Goal: Task Accomplishment & Management: Use online tool/utility

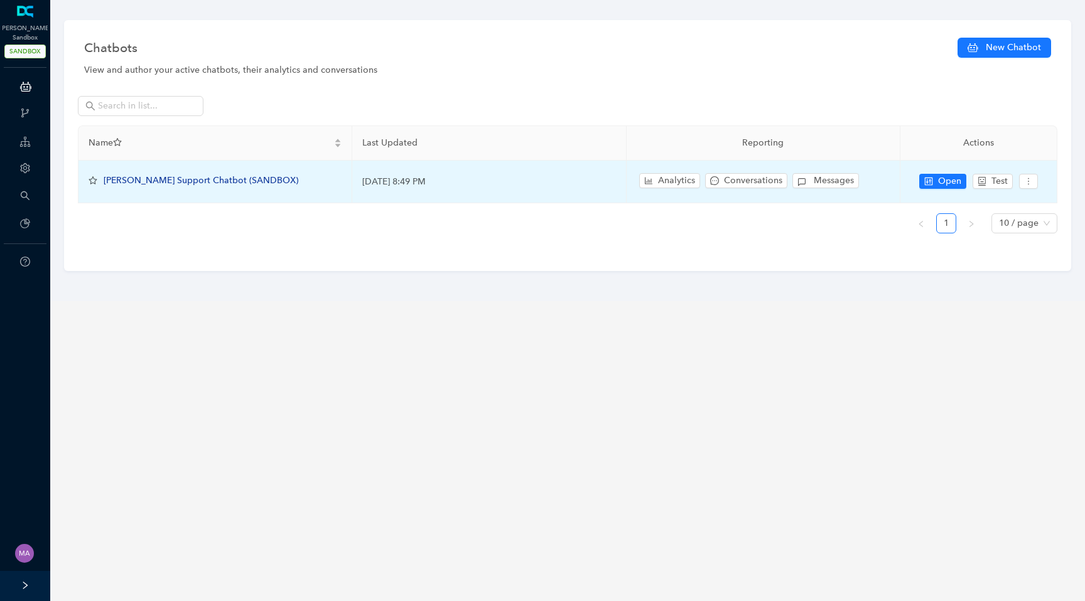
click at [213, 185] on span "[PERSON_NAME] Support Chatbot (SANDBOX)" at bounding box center [201, 180] width 195 height 11
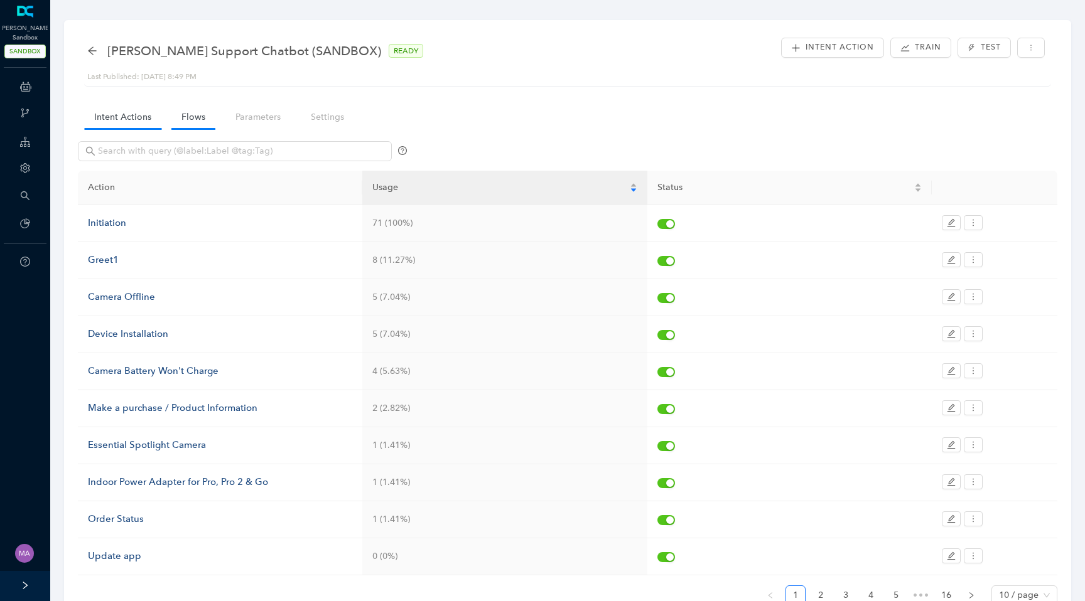
click at [182, 121] on link "Flows" at bounding box center [193, 116] width 44 height 23
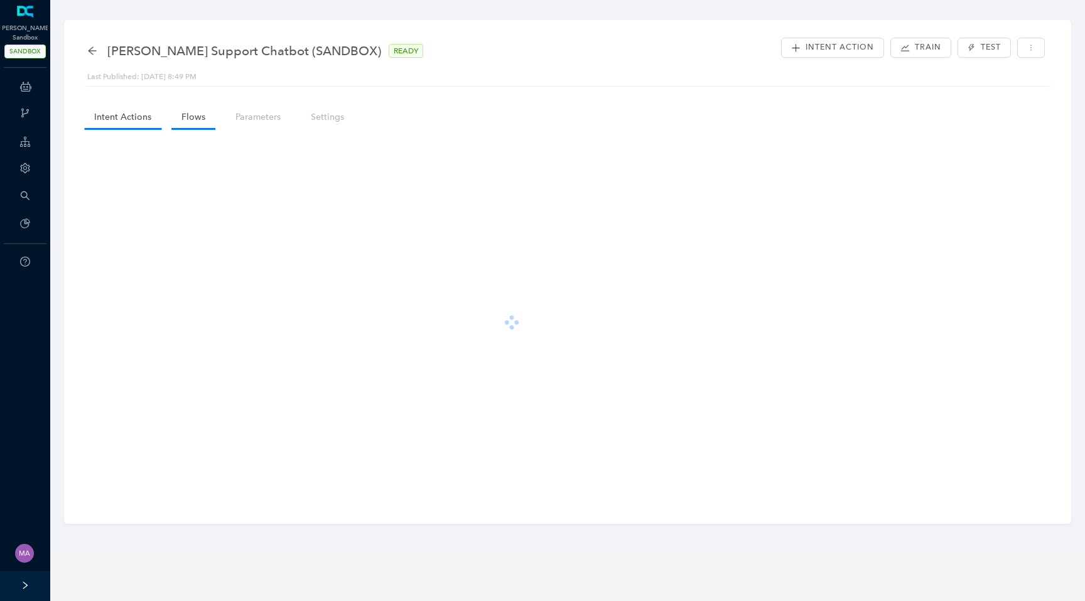
click at [117, 111] on link "Intent Actions" at bounding box center [122, 116] width 77 height 23
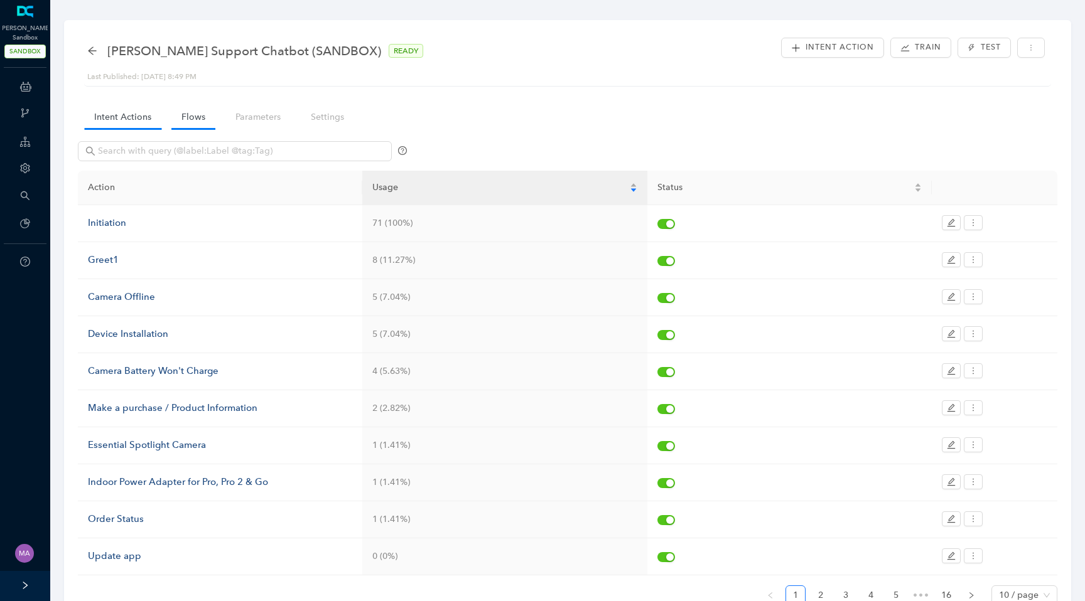
click at [205, 109] on link "Flows" at bounding box center [193, 116] width 44 height 23
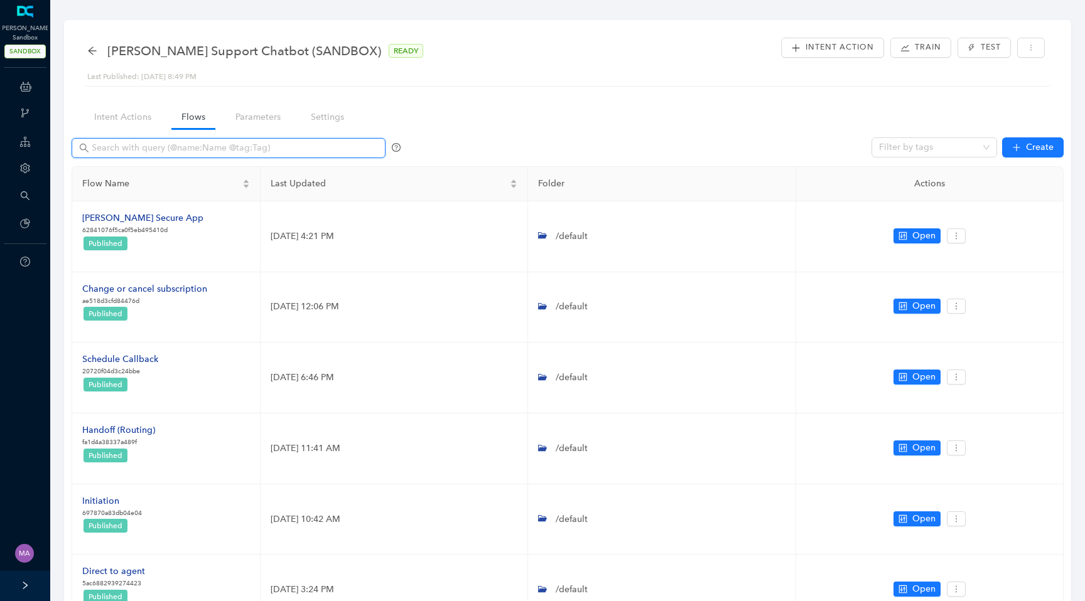
click at [183, 151] on input "text" at bounding box center [230, 148] width 276 height 14
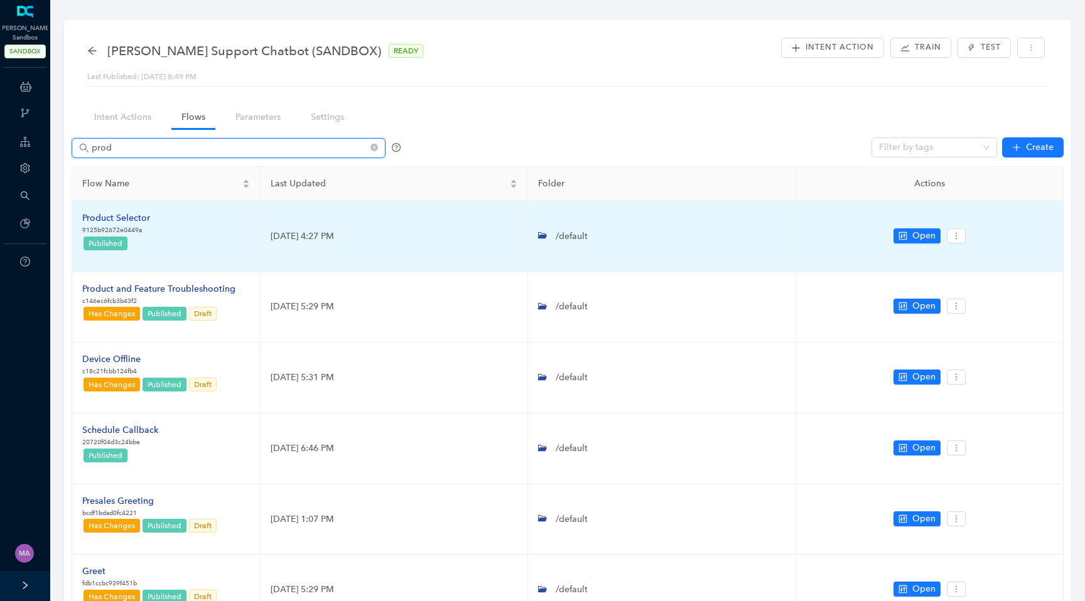
type input "prod"
click at [143, 218] on div "Product Selector" at bounding box center [116, 219] width 68 height 14
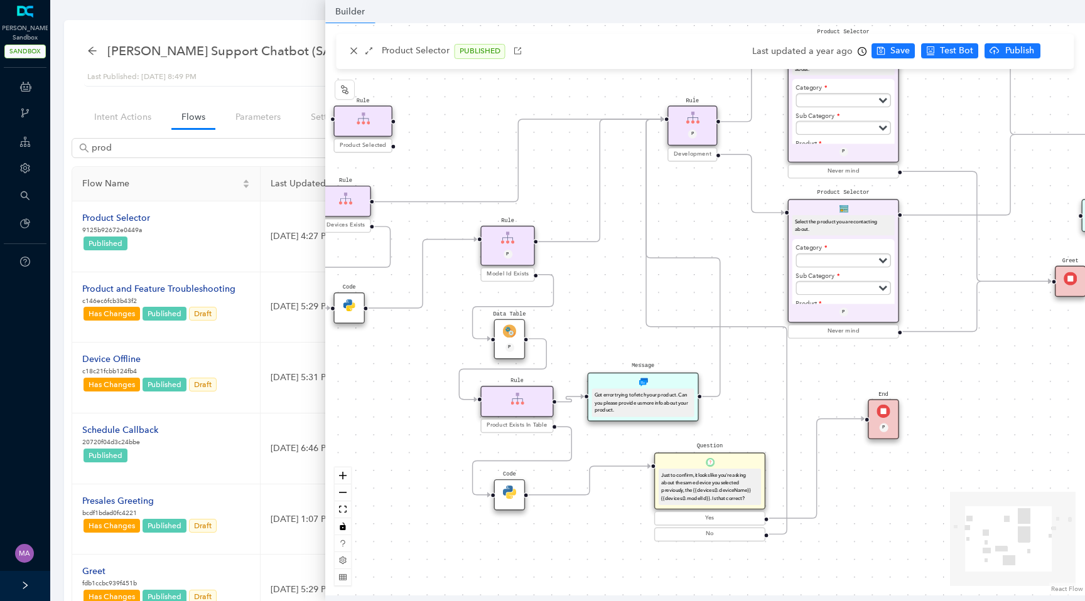
click at [510, 335] on img at bounding box center [509, 331] width 13 height 13
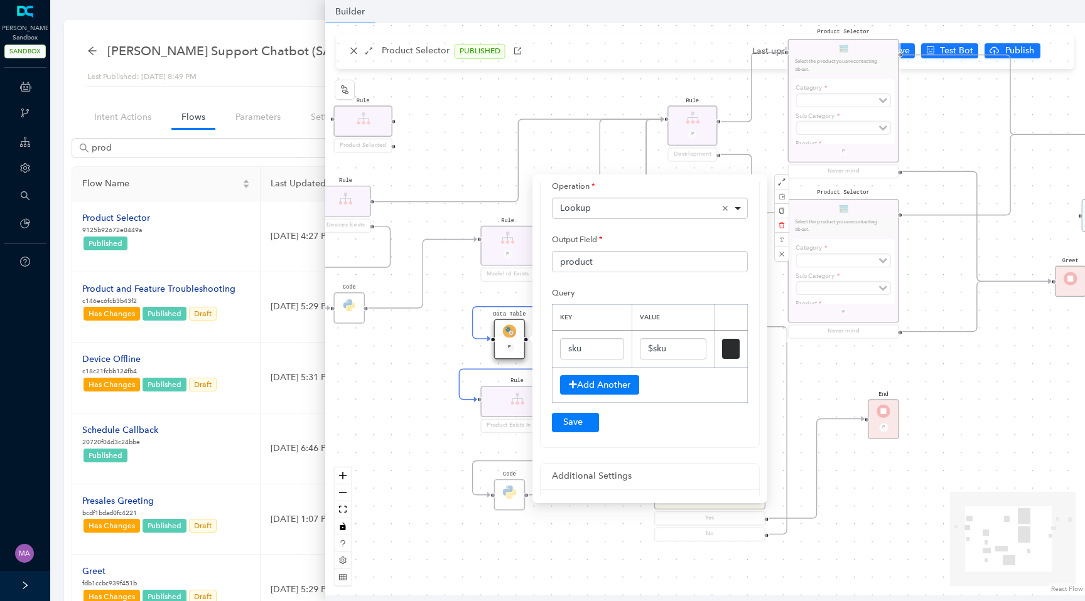
scroll to position [126, 0]
click at [386, 388] on div "End P Code Data Table P Rule Devices Exists Product Selector Select the product…" at bounding box center [705, 309] width 760 height 573
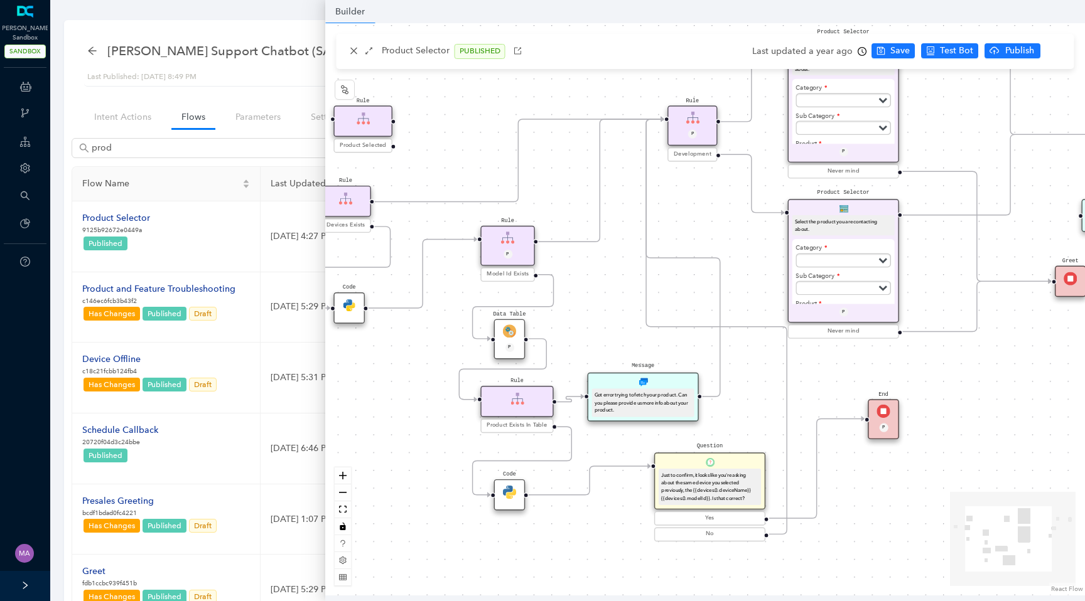
scroll to position [0, 0]
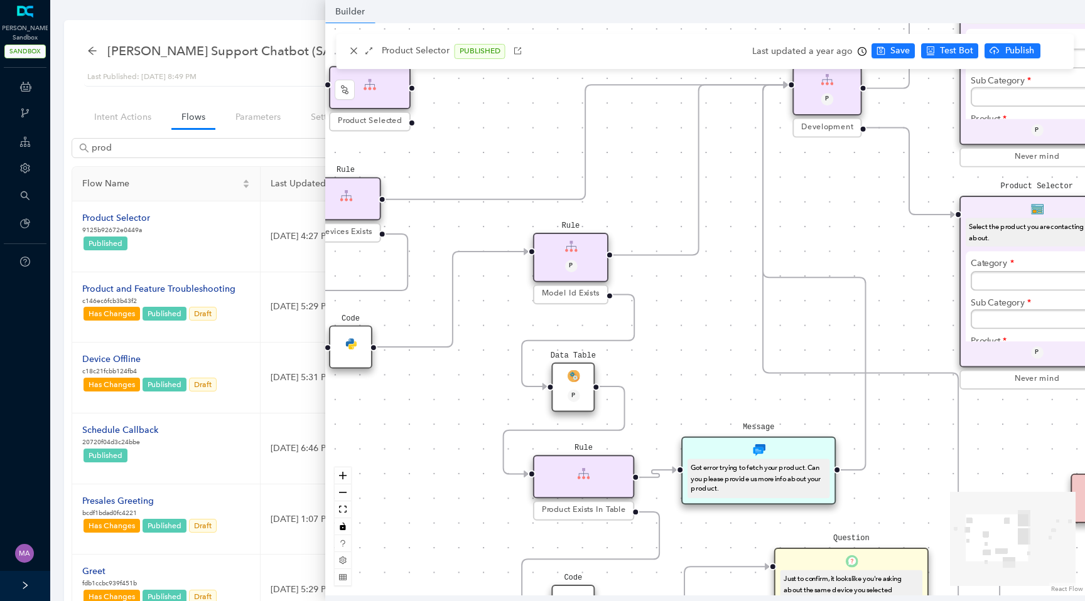
drag, startPoint x: 407, startPoint y: 327, endPoint x: 474, endPoint y: 385, distance: 88.6
click at [474, 385] on div "End P Code Data Table P Rule Devices Exists Product Selector Select the product…" at bounding box center [705, 309] width 760 height 573
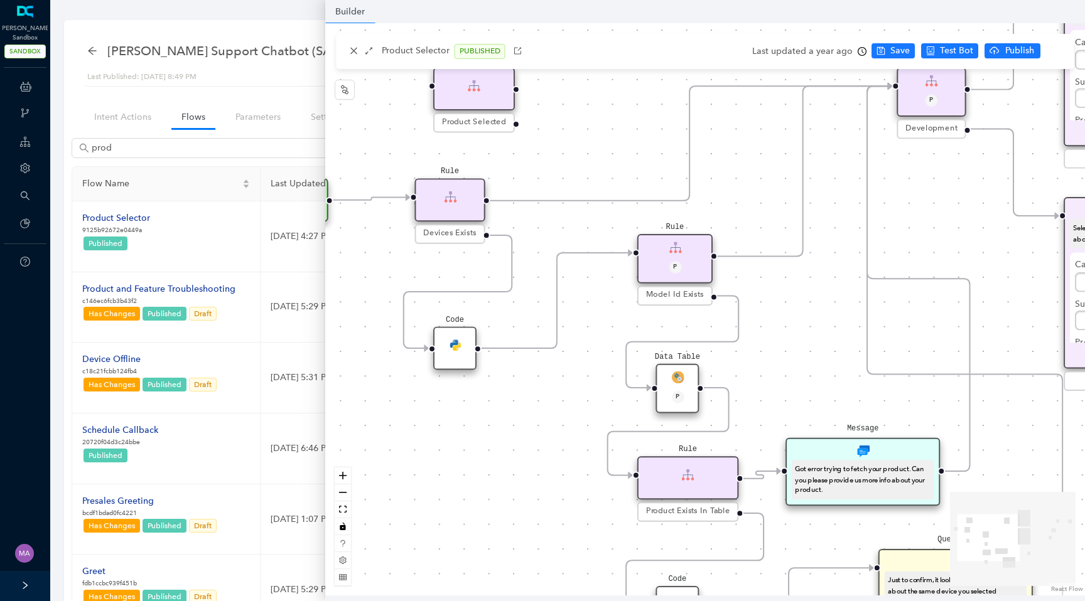
drag, startPoint x: 474, startPoint y: 385, endPoint x: 578, endPoint y: 386, distance: 104.2
click at [578, 386] on div "End P Code Data Table P Rule Devices Exists Product Selector Select the product…" at bounding box center [705, 309] width 760 height 573
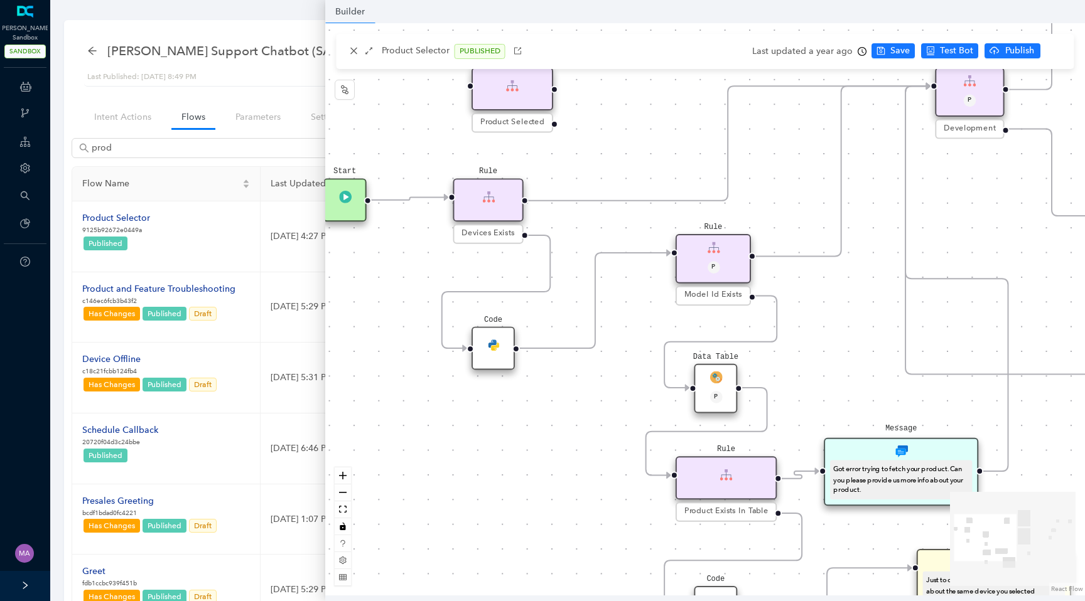
drag, startPoint x: 545, startPoint y: 401, endPoint x: 581, endPoint y: 401, distance: 35.8
click at [581, 401] on div "End P Code Data Table P Rule Devices Exists Product Selector Select the product…" at bounding box center [705, 309] width 760 height 573
click at [492, 363] on div "Code" at bounding box center [491, 348] width 43 height 43
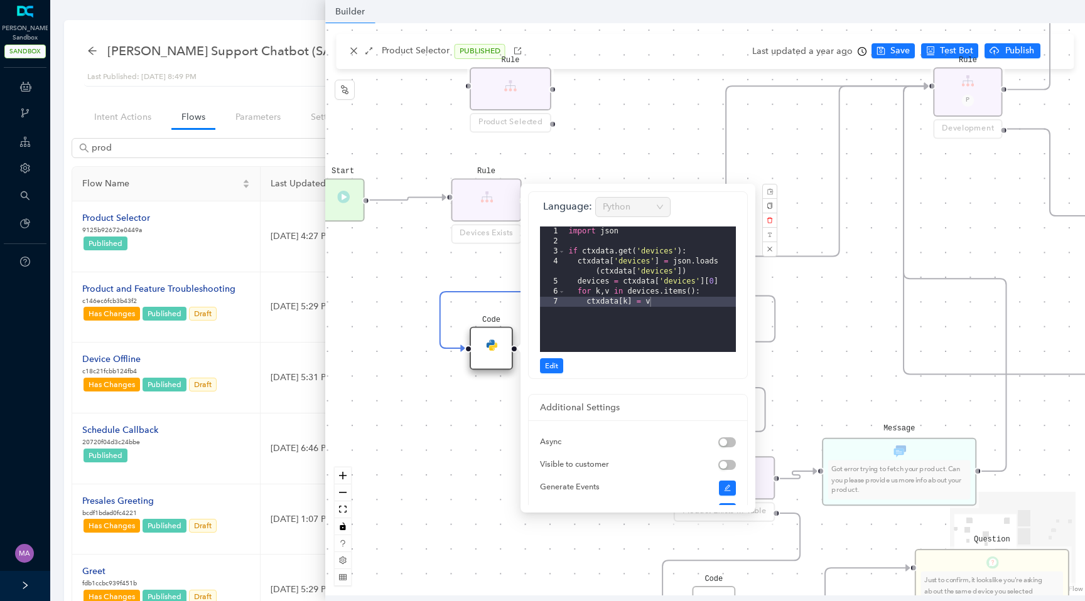
click at [460, 455] on div "End P Code Data Table P Rule Devices Exists Product Selector Select the product…" at bounding box center [705, 309] width 760 height 573
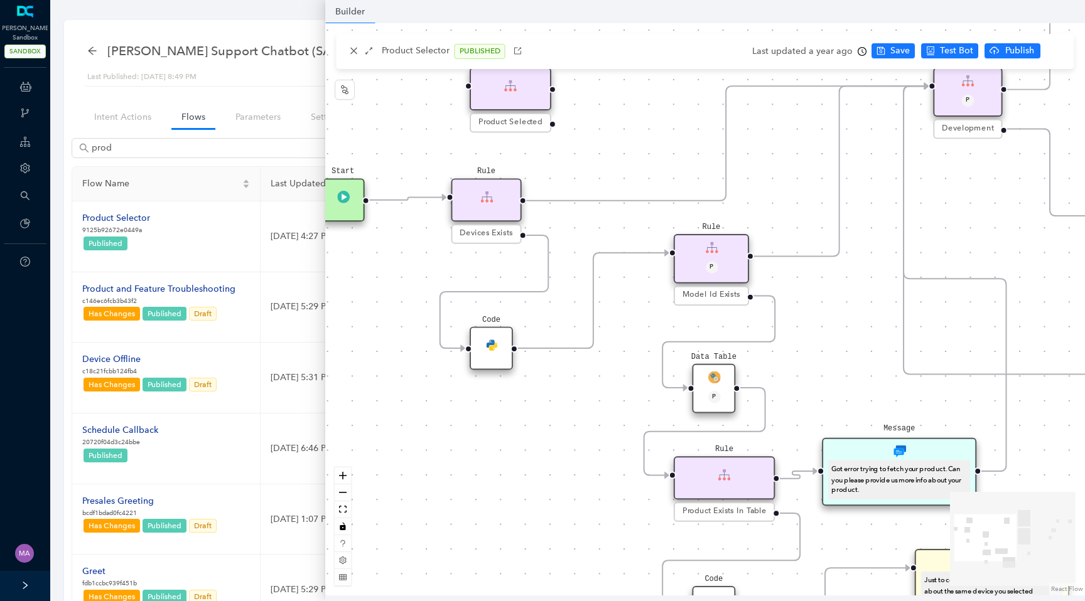
click at [487, 364] on div "Code" at bounding box center [491, 348] width 43 height 43
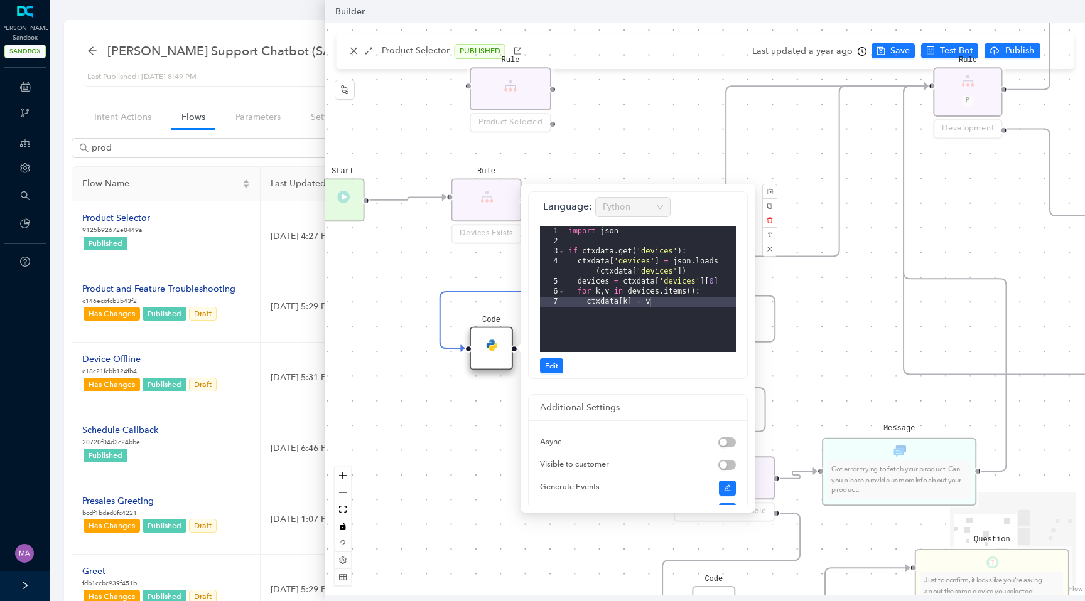
click at [417, 518] on div "End P Code Data Table P Rule Devices Exists Product Selector Select the product…" at bounding box center [705, 309] width 760 height 573
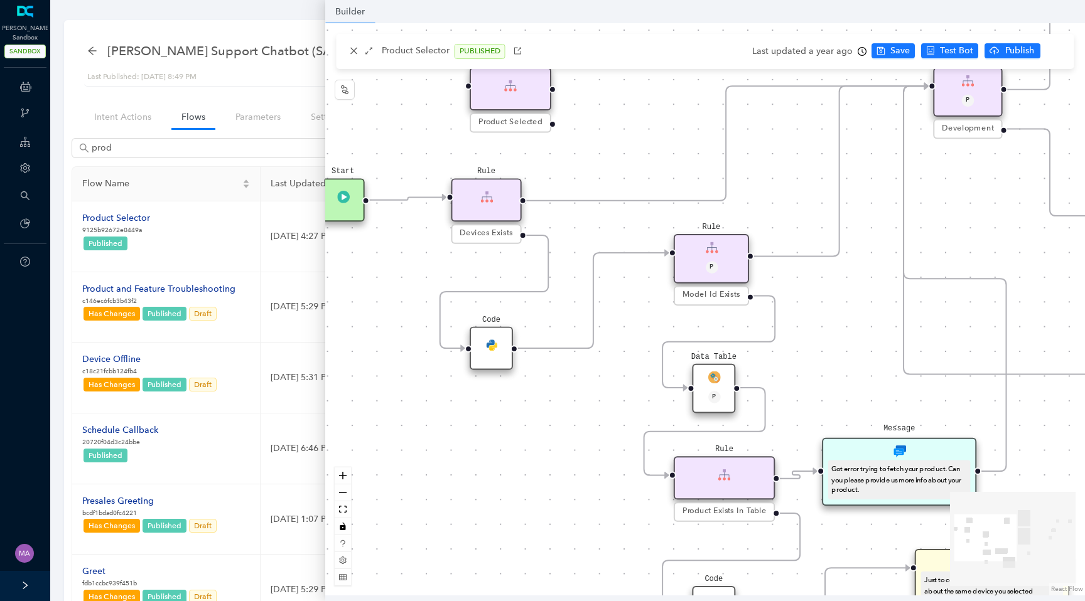
click at [727, 373] on div "Data Table P" at bounding box center [713, 389] width 43 height 50
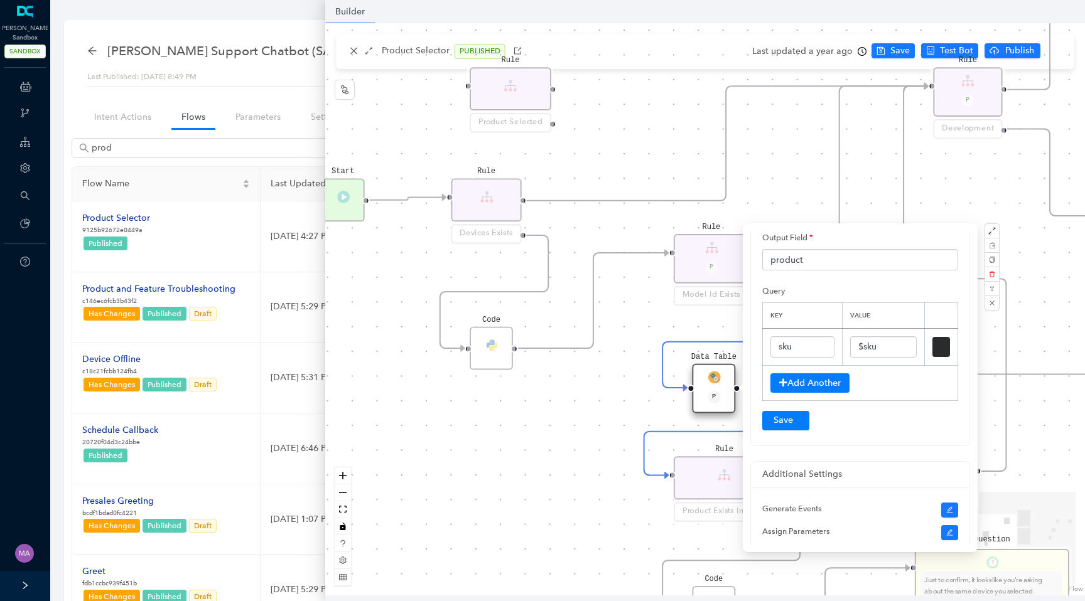
scroll to position [175, 0]
click at [536, 433] on div "End P Code Data Table P Rule Devices Exists Product Selector Select the product…" at bounding box center [705, 309] width 760 height 573
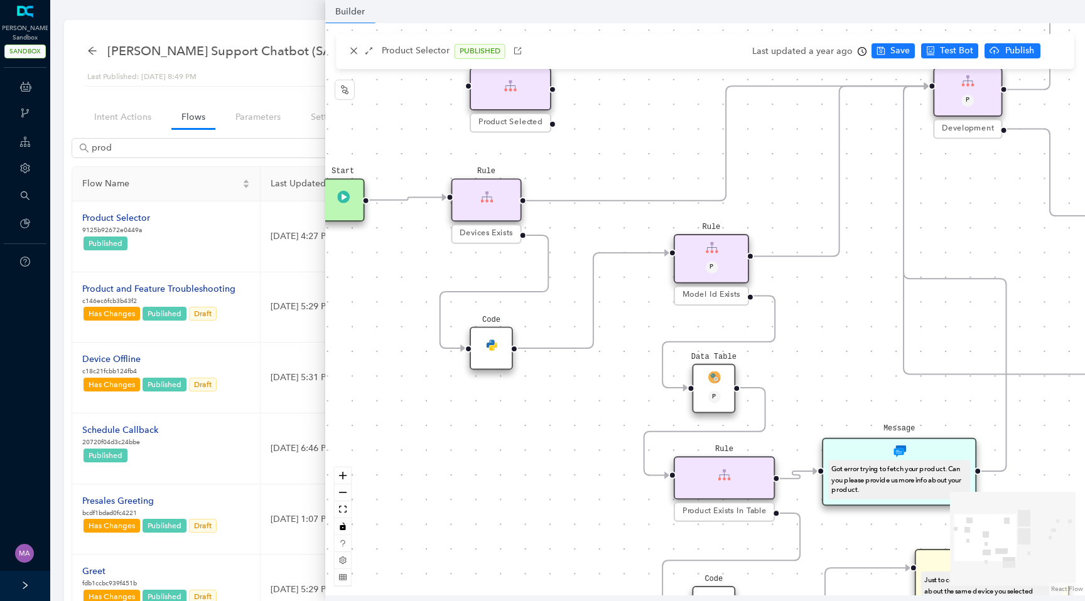
scroll to position [0, 0]
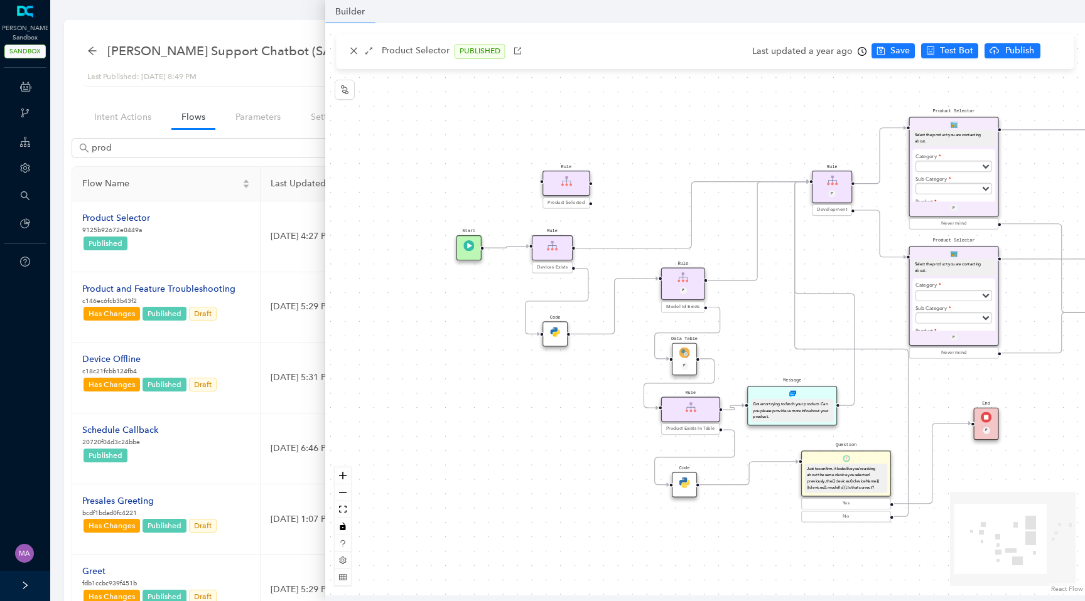
drag, startPoint x: 791, startPoint y: 177, endPoint x: 779, endPoint y: 242, distance: 65.8
click at [779, 242] on div "End P Code Data Table P Rule Devices Exists Product Selector Select the product…" at bounding box center [705, 309] width 760 height 573
click at [689, 353] on img at bounding box center [684, 353] width 11 height 11
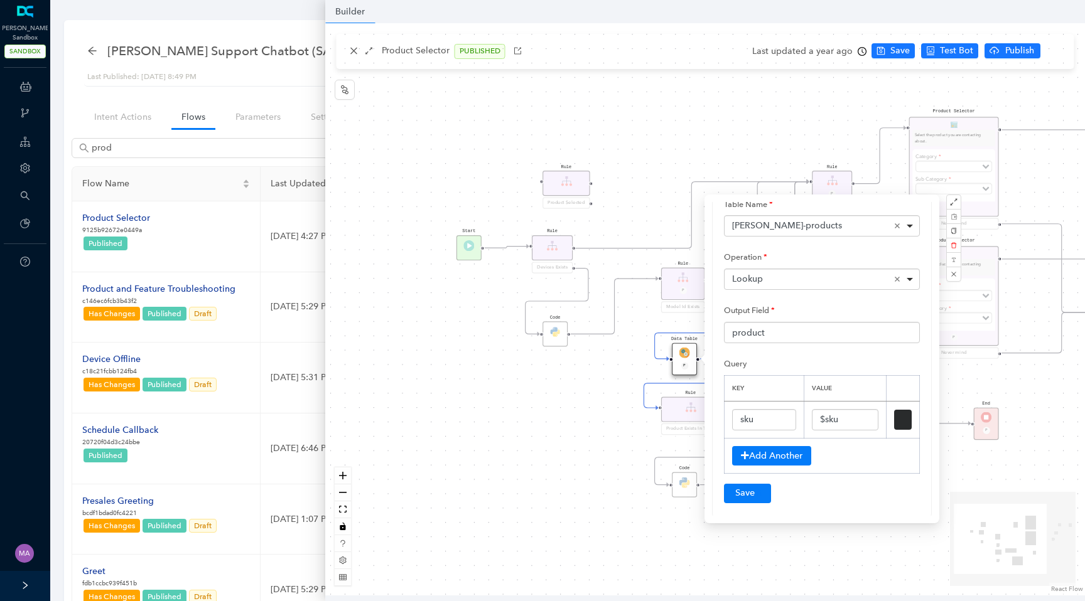
scroll to position [79, 0]
click at [561, 435] on div "End P Code Data Table P Rule Devices Exists Product Selector Select the product…" at bounding box center [705, 309] width 760 height 573
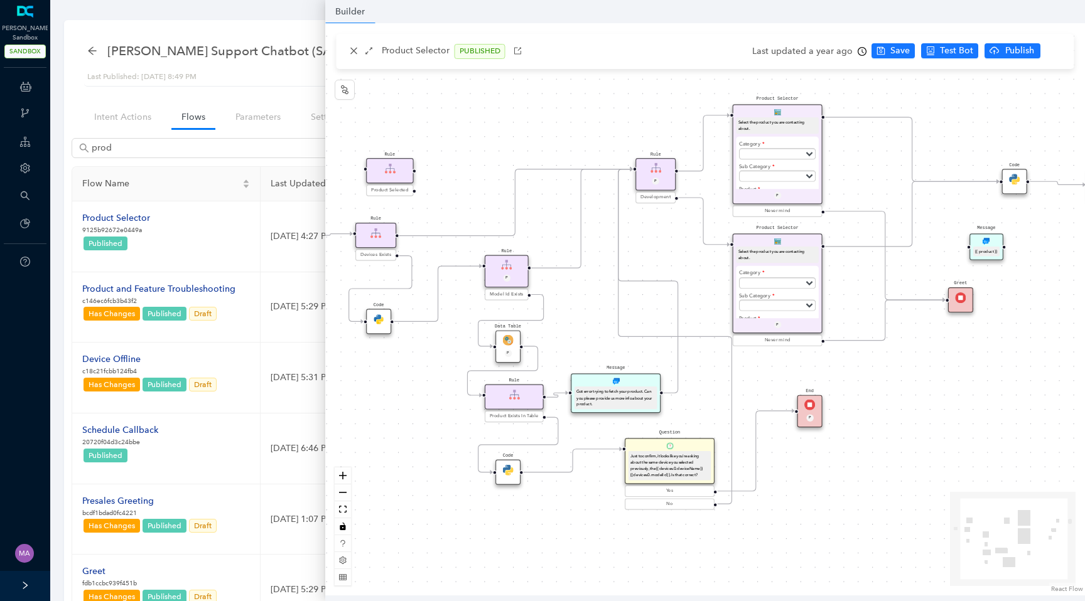
drag, startPoint x: 872, startPoint y: 401, endPoint x: 695, endPoint y: 387, distance: 177.5
click at [695, 387] on div "End P Code Data Table P Rule Devices Exists Product Selector Select the product…" at bounding box center [705, 309] width 760 height 573
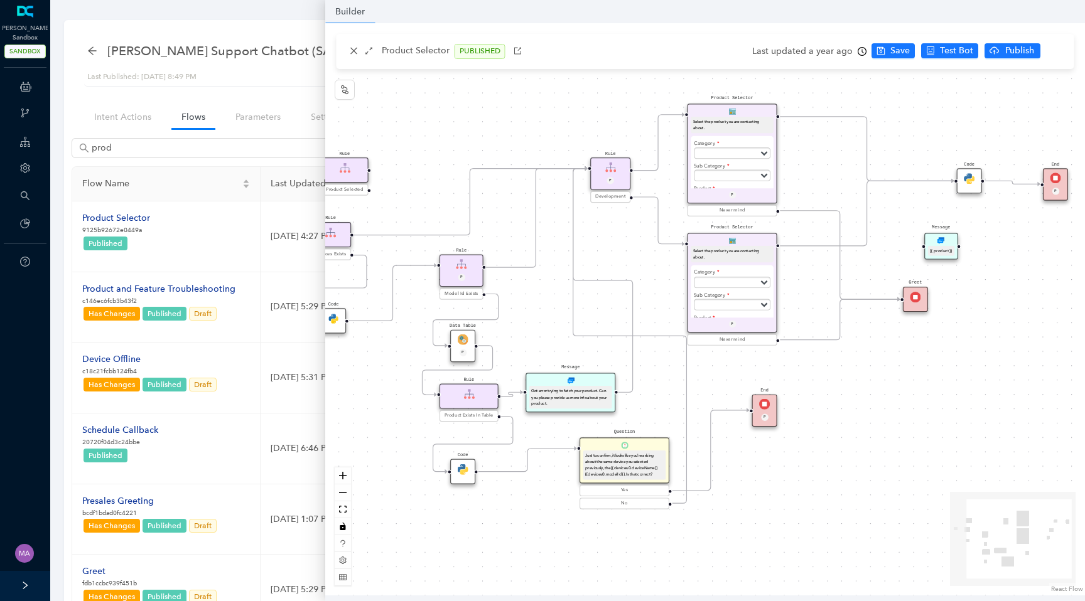
drag, startPoint x: 967, startPoint y: 424, endPoint x: 919, endPoint y: 424, distance: 48.3
click at [919, 424] on div "End P Code Data Table P Rule Devices Exists Product Selector Select the product…" at bounding box center [705, 309] width 760 height 573
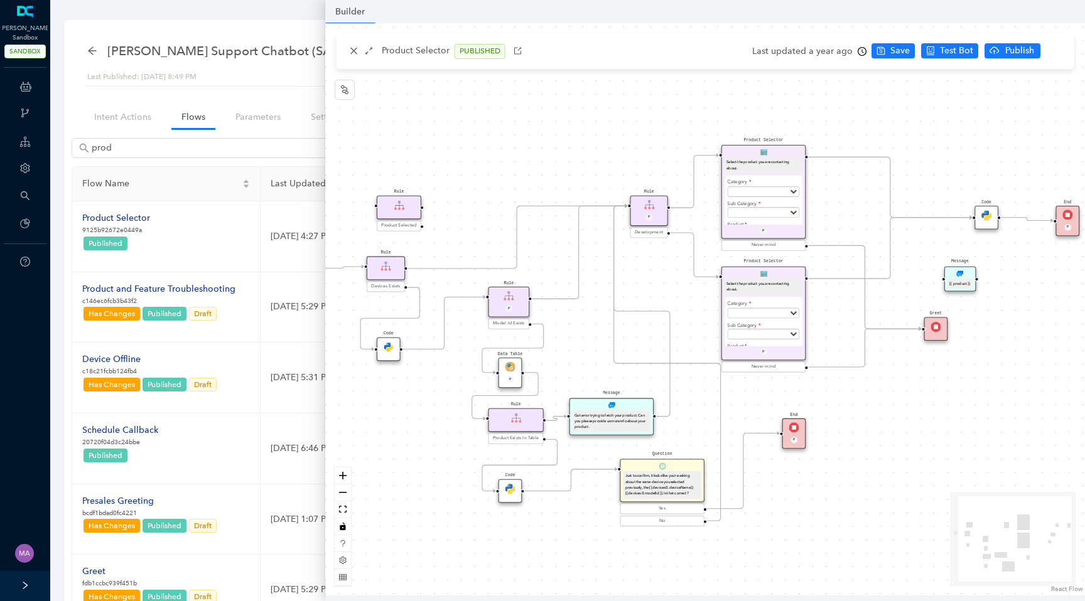
drag, startPoint x: 410, startPoint y: 406, endPoint x: 434, endPoint y: 428, distance: 32.4
click at [434, 428] on div "End P Code Data Table P Rule Devices Exists Product Selector Select the product…" at bounding box center [705, 309] width 760 height 573
click at [505, 364] on img at bounding box center [509, 366] width 10 height 10
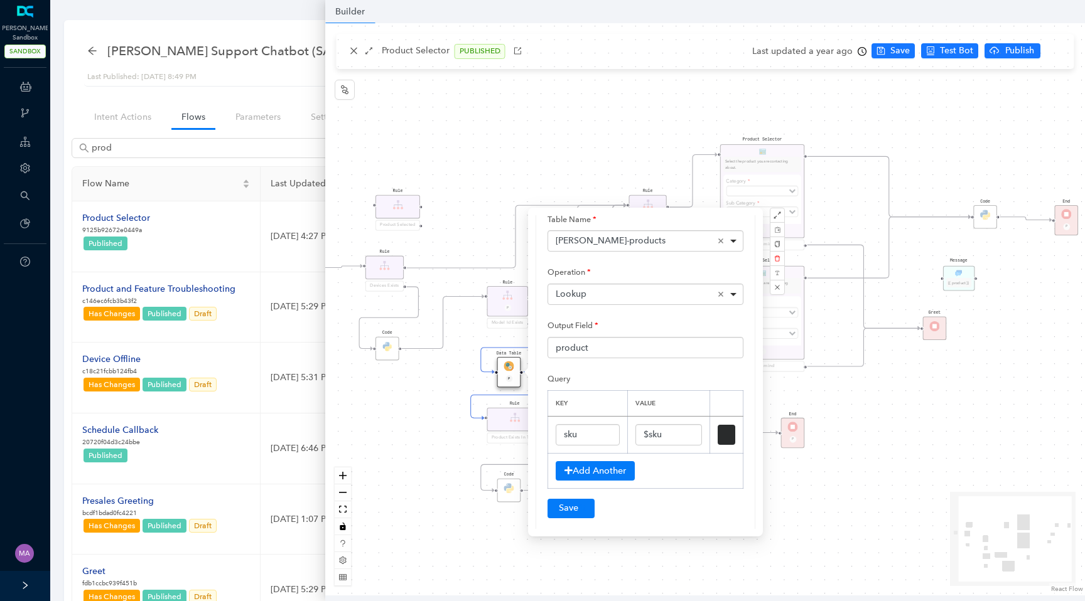
scroll to position [76, 0]
click at [406, 455] on div "End P Code Data Table P Rule Devices Exists Product Selector Select the product…" at bounding box center [705, 309] width 760 height 573
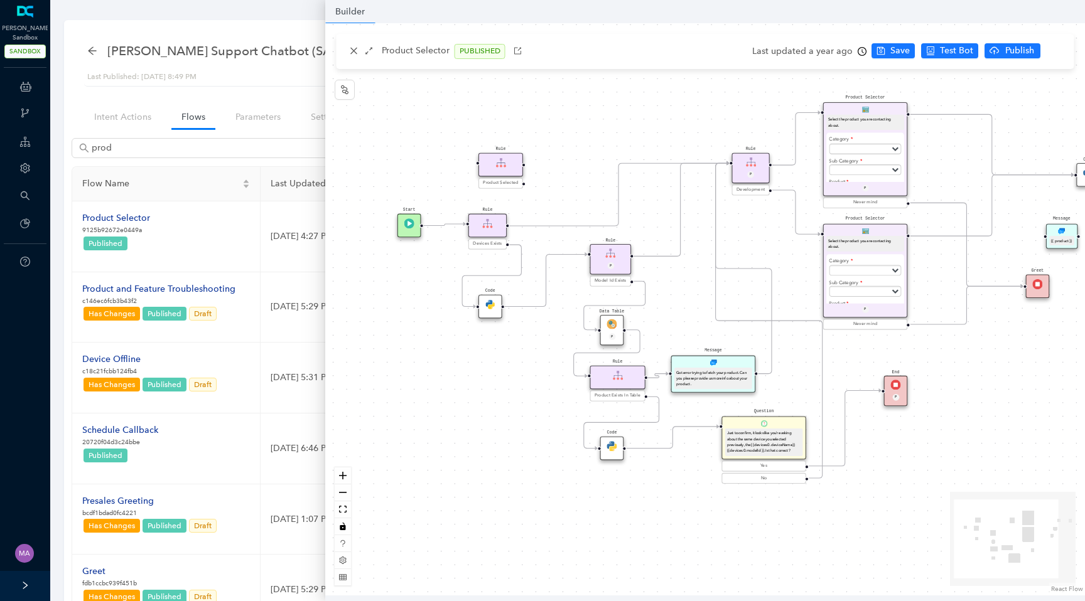
drag, startPoint x: 456, startPoint y: 231, endPoint x: 559, endPoint y: 189, distance: 111.2
click at [559, 189] on div "End P Code Data Table P Rule Devices Exists Product Selector Select the product…" at bounding box center [705, 309] width 760 height 573
click at [492, 304] on img at bounding box center [490, 304] width 10 height 10
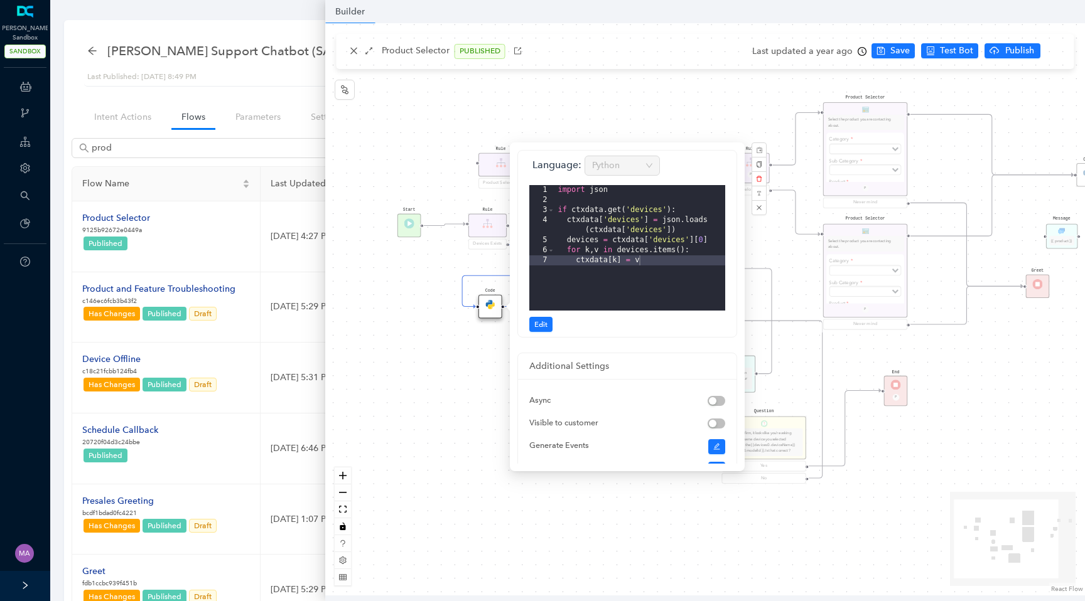
click at [435, 433] on div "End P Code Data Table P Rule Devices Exists Product Selector Select the product…" at bounding box center [705, 309] width 760 height 573
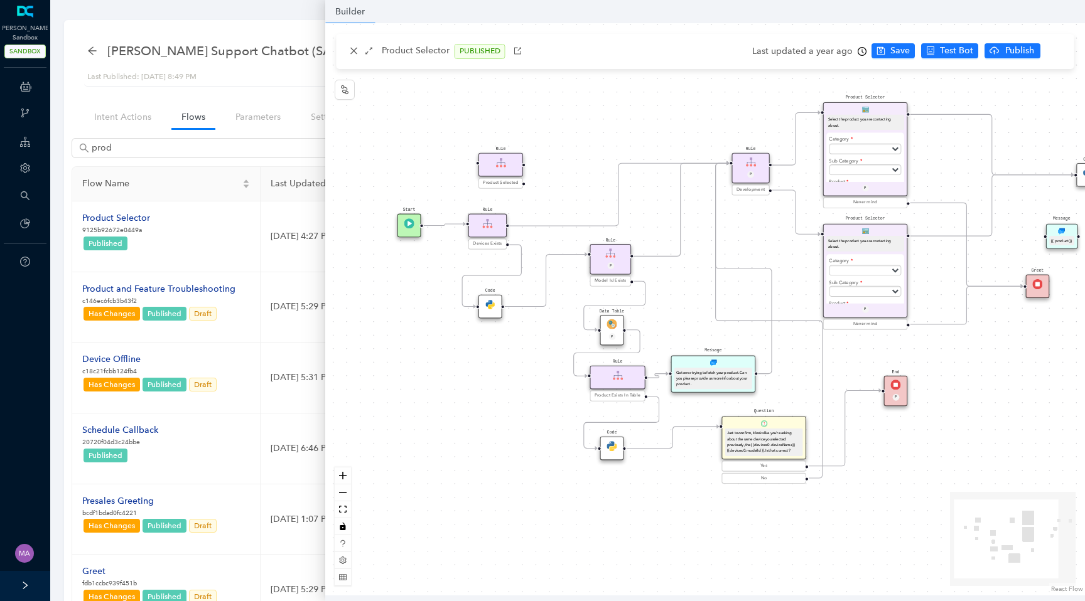
click at [486, 317] on div "Code" at bounding box center [490, 307] width 24 height 24
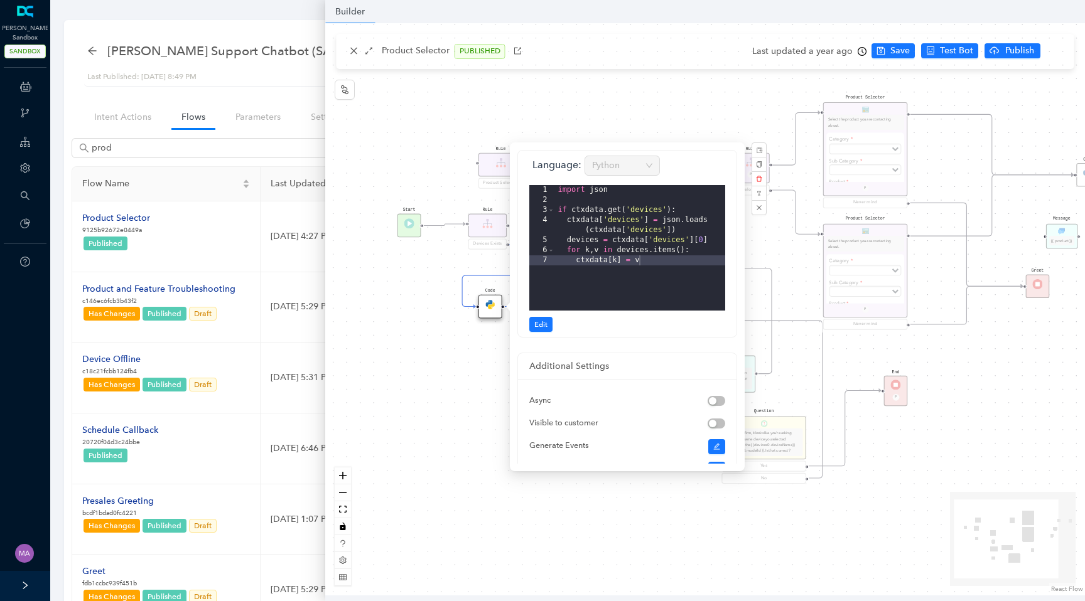
click at [445, 417] on div "End P Code Data Table P Rule Devices Exists Product Selector Select the product…" at bounding box center [705, 309] width 760 height 573
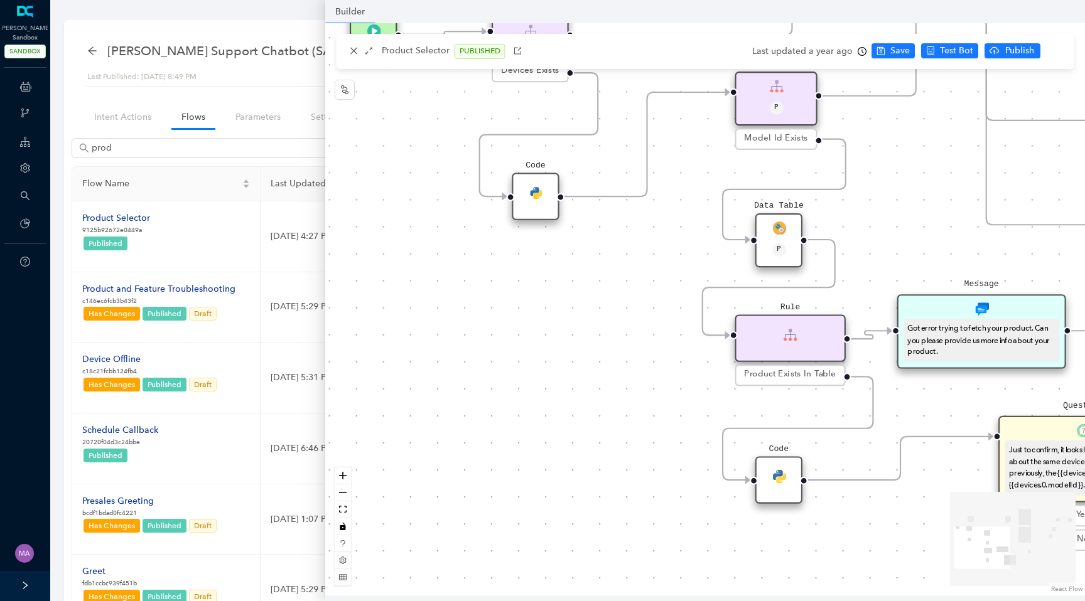
click at [446, 414] on div "End P Code Data Table P Rule Devices Exists Product Selector Select the product…" at bounding box center [705, 309] width 760 height 573
click at [351, 51] on icon "close" at bounding box center [354, 50] width 9 height 9
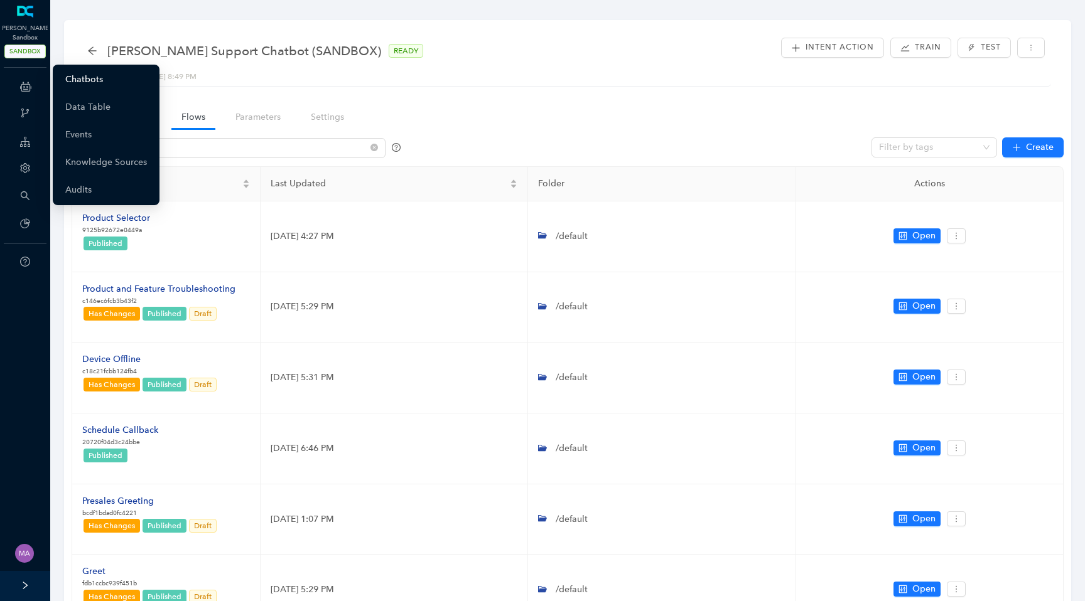
click at [85, 77] on link "Chatbots" at bounding box center [84, 79] width 38 height 25
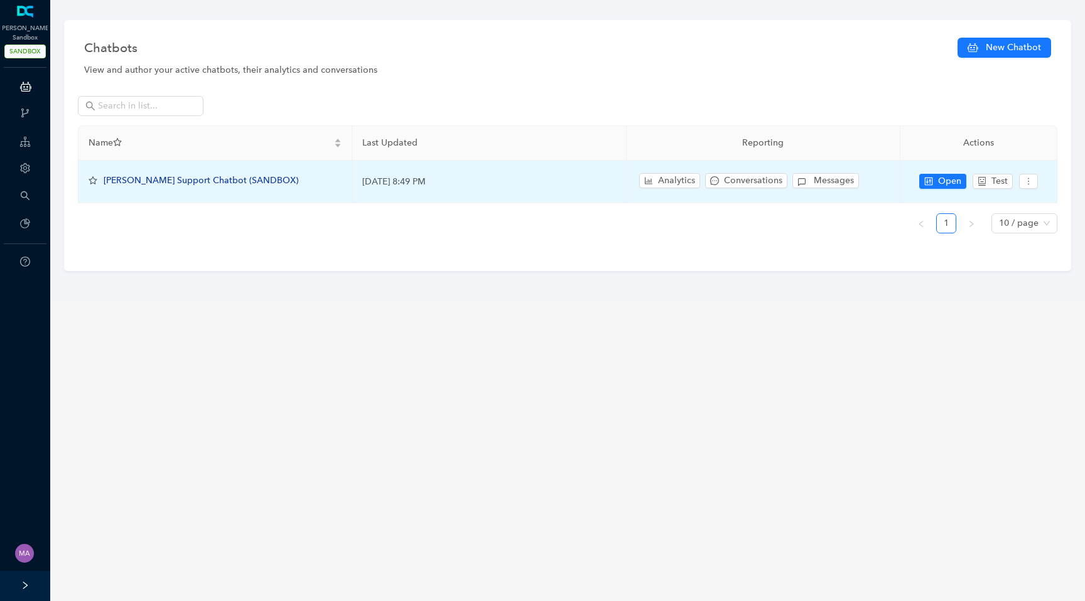
click at [181, 185] on span "[PERSON_NAME] Support Chatbot (SANDBOX)" at bounding box center [201, 180] width 195 height 11
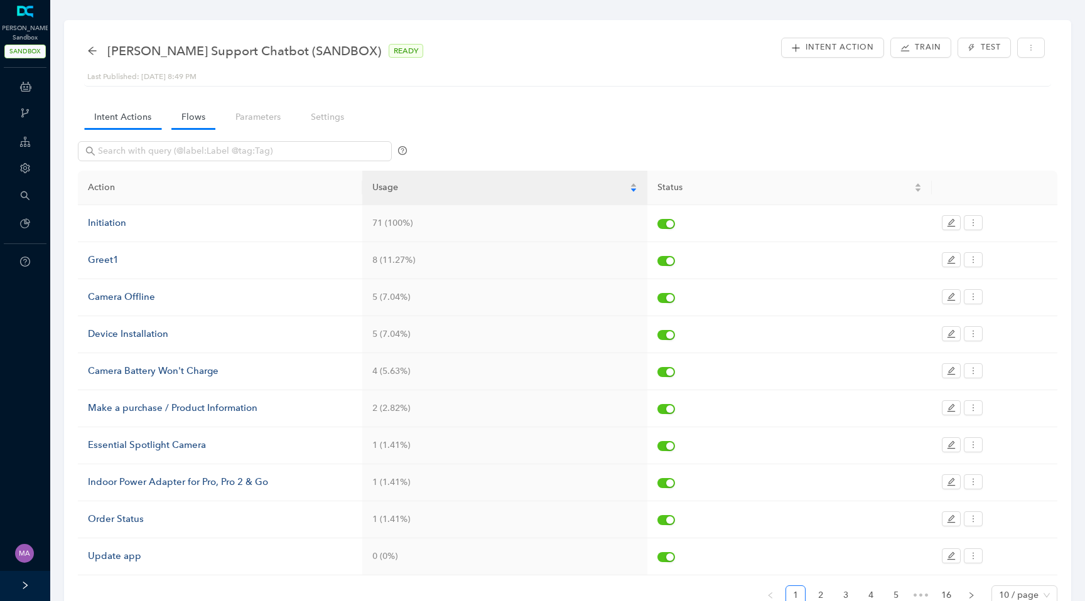
click at [197, 115] on link "Flows" at bounding box center [193, 116] width 44 height 23
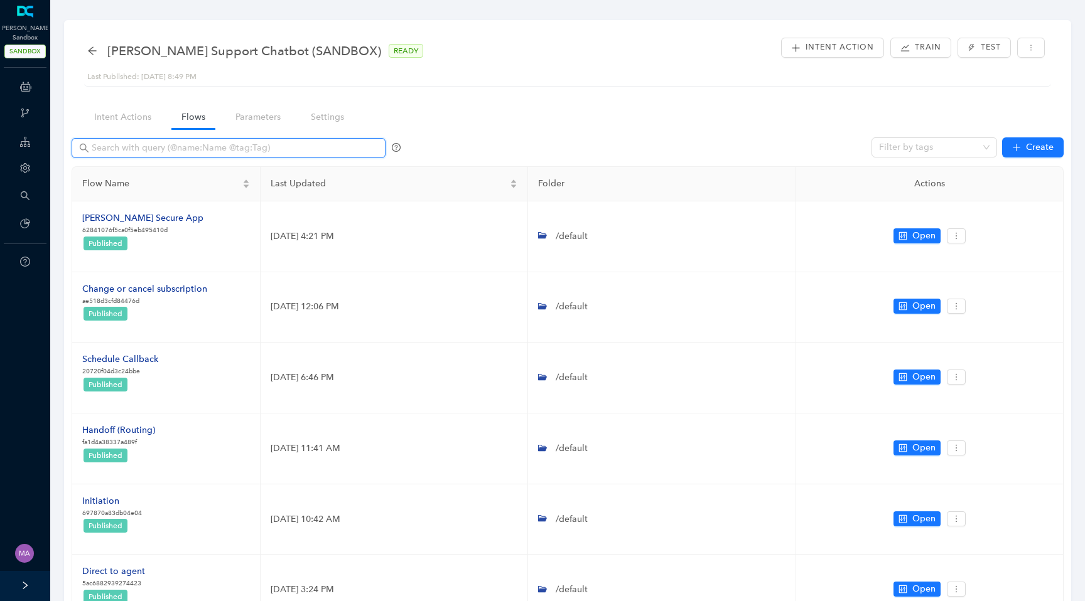
click at [191, 151] on input "text" at bounding box center [230, 148] width 276 height 14
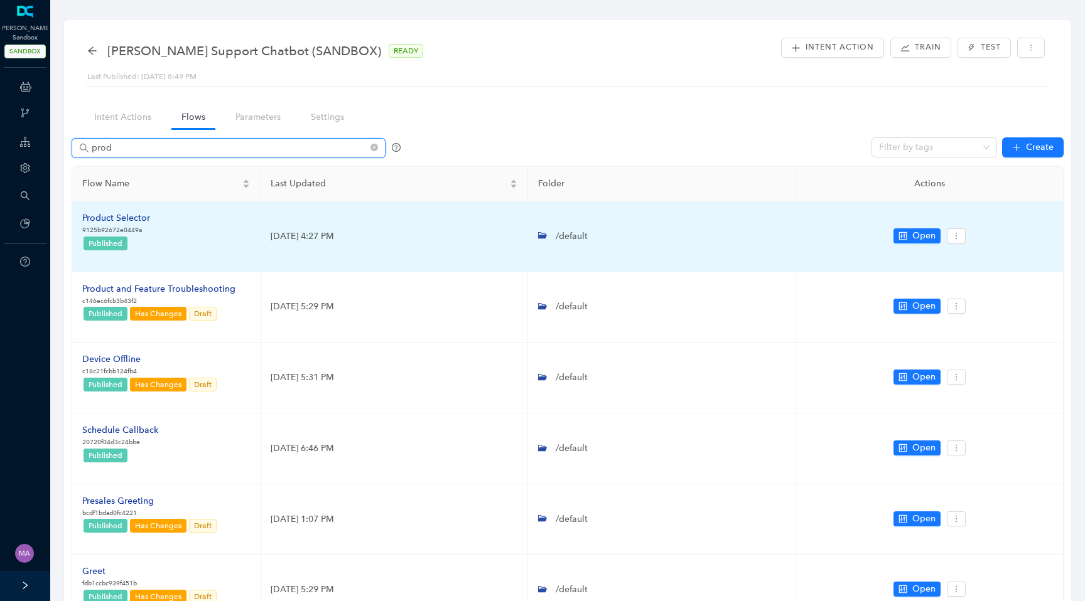
type input "prod"
click at [137, 218] on div "Product Selector" at bounding box center [116, 219] width 68 height 14
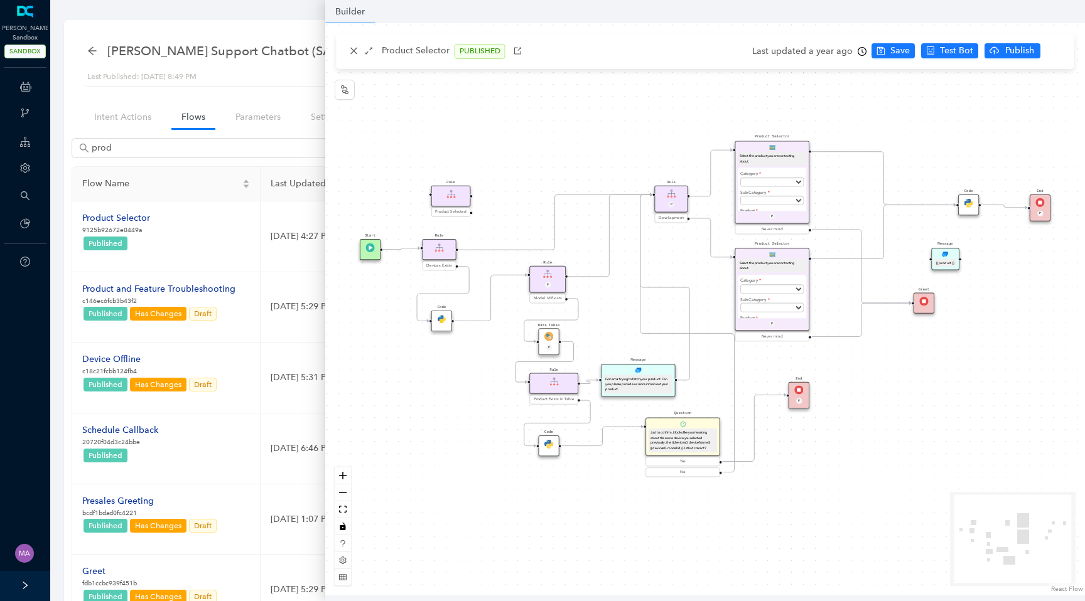
click at [689, 313] on icon "Edge from reactflownode_d7a1ed80-8bb8-45f7-a646-8c32cef5250b to reactflownode_2…" at bounding box center [665, 288] width 50 height 186
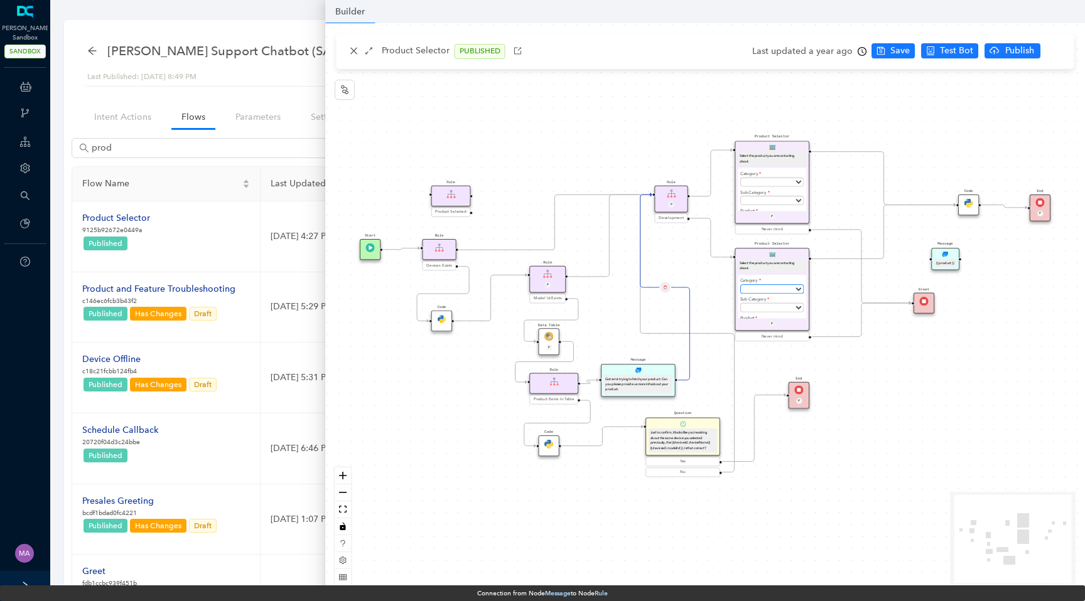
click at [782, 289] on select "Subscriptions Cameras Accessories Security System Doorbells and Chimes Lights S…" at bounding box center [771, 288] width 63 height 9
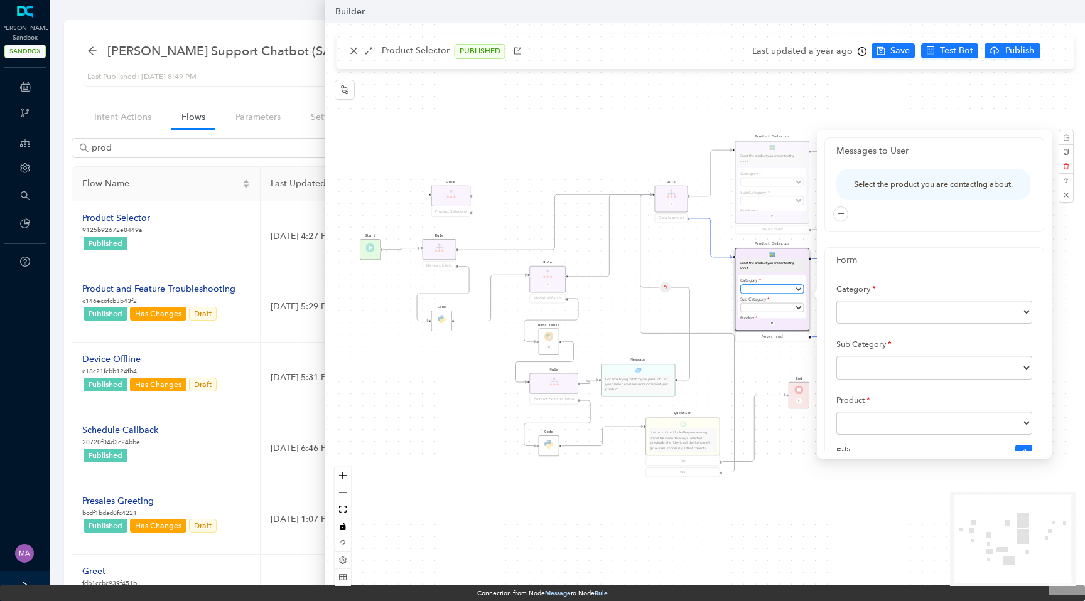
select select "Cameras"
click at [740, 284] on select "Subscriptions Cameras Accessories Security System Doorbells and Chimes Lights S…" at bounding box center [771, 288] width 63 height 9
click at [755, 306] on select "Ultra-Pro Cameras Essential Cameras Essential Indoor Cameras LTE Cameras Indoor…" at bounding box center [771, 307] width 63 height 9
select select "Ultra-Pro Cameras"
click at [740, 303] on select "Ultra-Pro Cameras Essential Cameras Essential Indoor Cameras LTE Cameras Indoor…" at bounding box center [771, 307] width 63 height 9
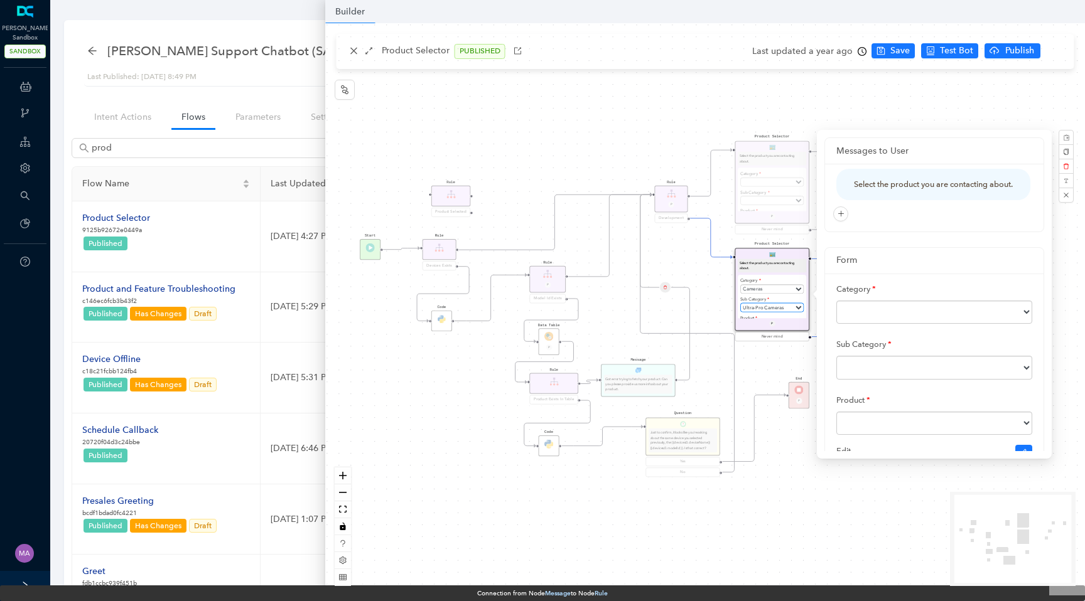
scroll to position [19, 0]
click at [773, 308] on select "[PERSON_NAME] Pro 3 Floodlight FB1001 [PERSON_NAME] Pro 6 VMC4072P [PERSON_NAME…" at bounding box center [771, 308] width 63 height 9
click at [671, 264] on div "End P Code Data Table P Rule Devices Exists Product Selector Select the product…" at bounding box center [705, 309] width 760 height 573
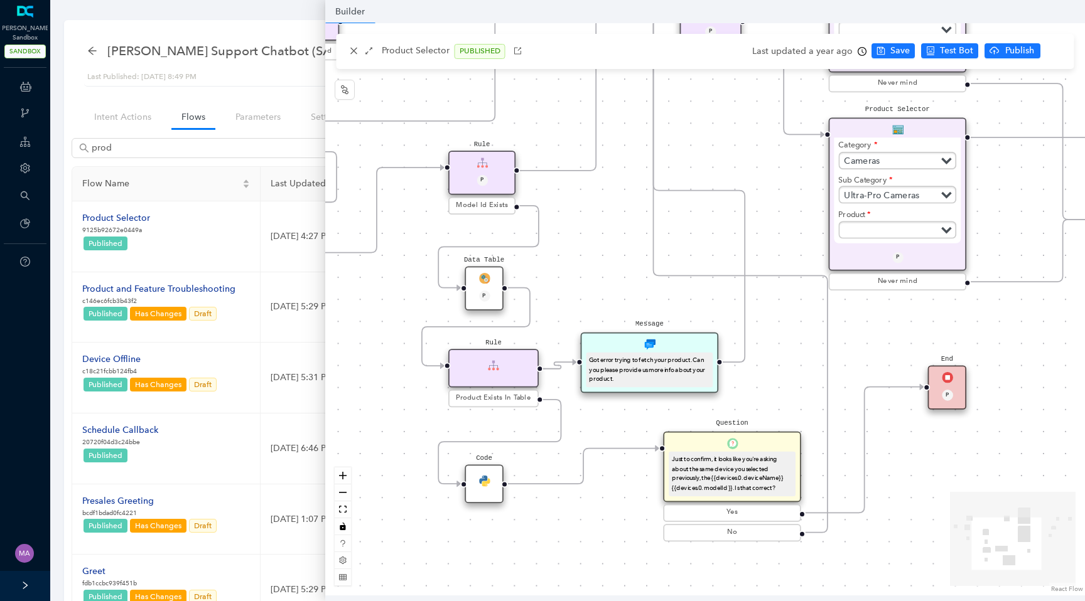
click at [620, 407] on div "End P Code Data Table P Rule Devices Exists Product Selector Select the product…" at bounding box center [705, 309] width 760 height 573
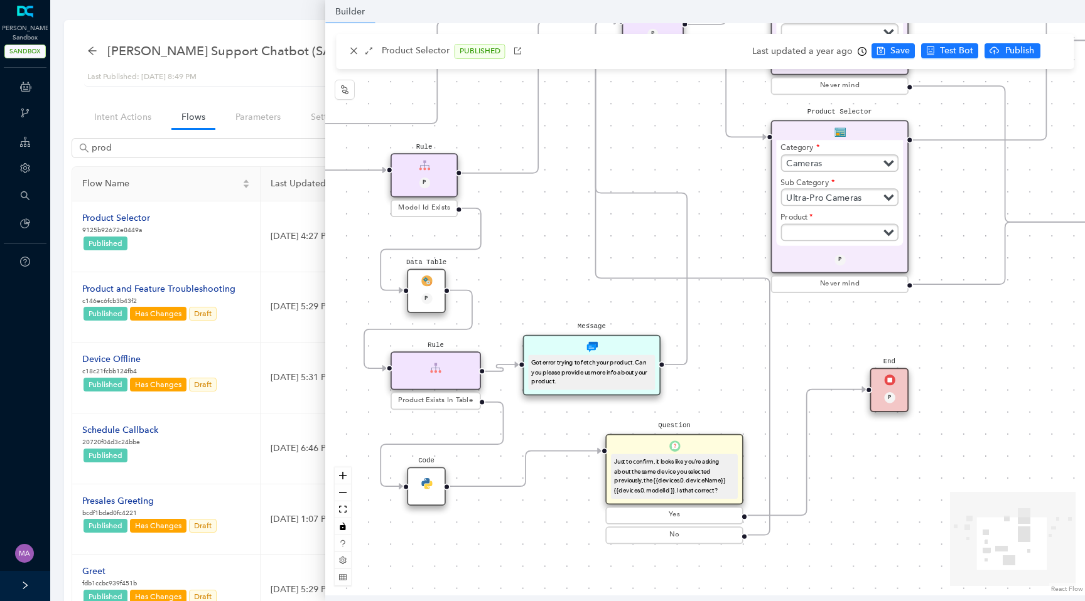
drag, startPoint x: 620, startPoint y: 407, endPoint x: 542, endPoint y: 416, distance: 78.3
click at [541, 416] on div "End P Code Data Table P Rule Devices Exists Product Selector Select the product…" at bounding box center [705, 309] width 760 height 573
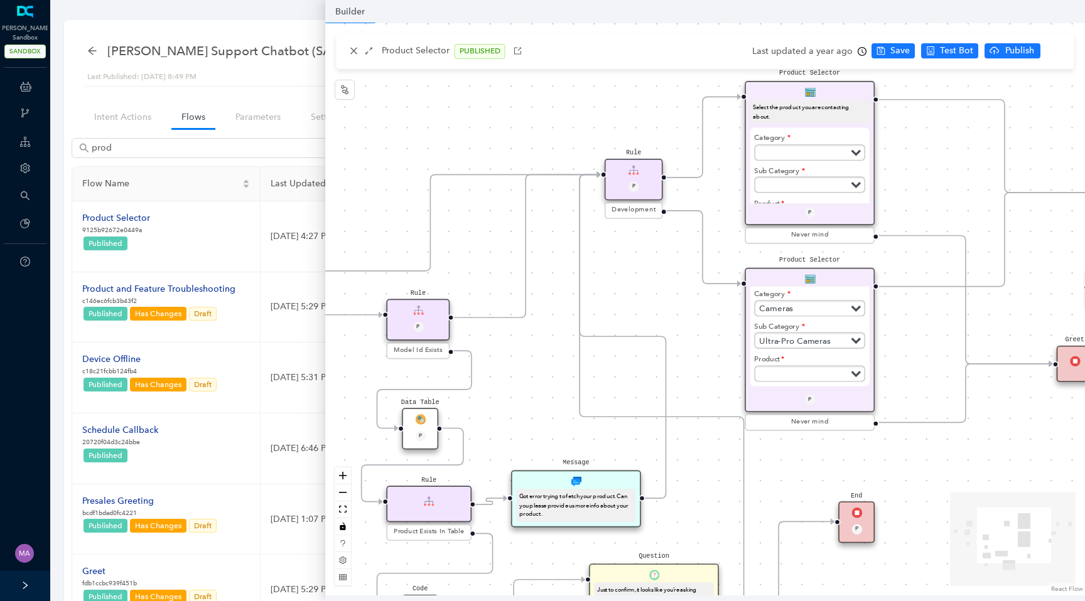
drag, startPoint x: 711, startPoint y: 188, endPoint x: 698, endPoint y: 302, distance: 115.0
click at [698, 302] on div "End P Code Data Table P Rule Devices Exists Product Selector Select the product…" at bounding box center [705, 309] width 760 height 573
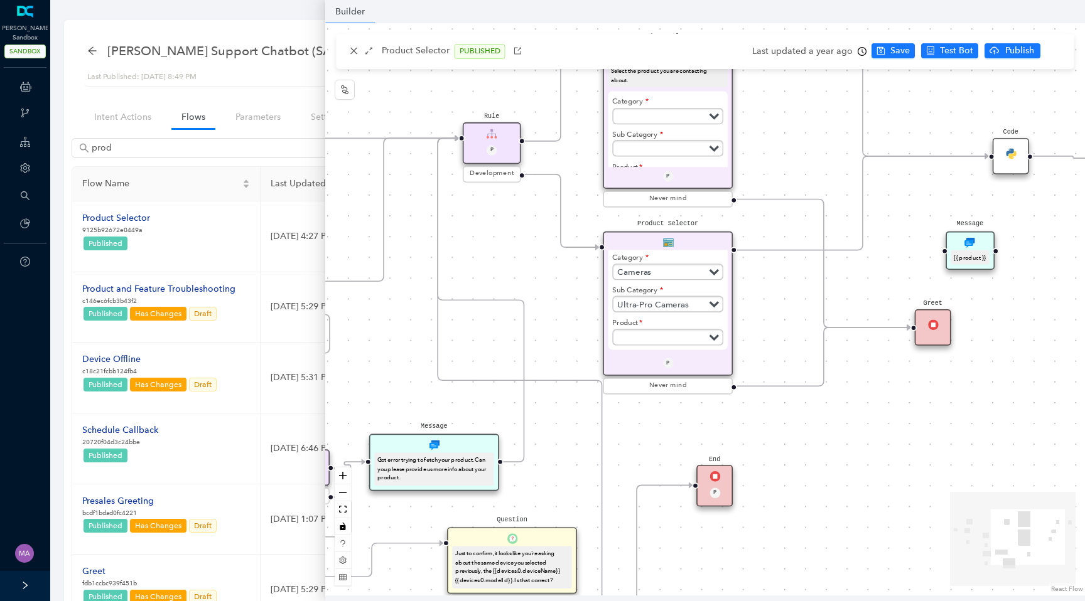
drag, startPoint x: 685, startPoint y: 296, endPoint x: 543, endPoint y: 259, distance: 146.5
click at [543, 259] on div "End P Code Data Table P Rule Devices Exists Product Selector Select the product…" at bounding box center [705, 309] width 760 height 573
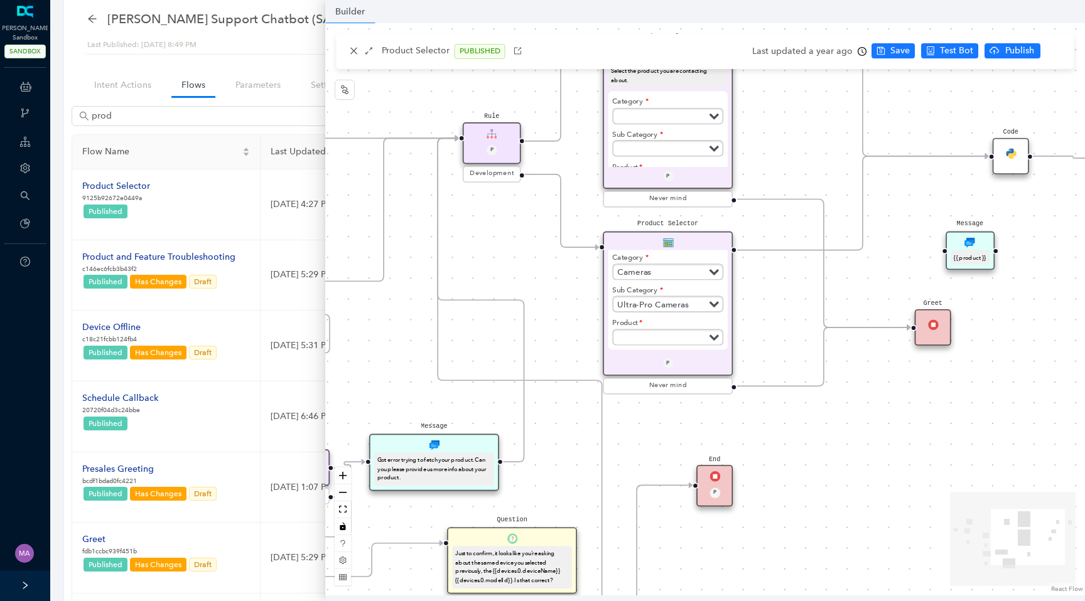
scroll to position [35, 0]
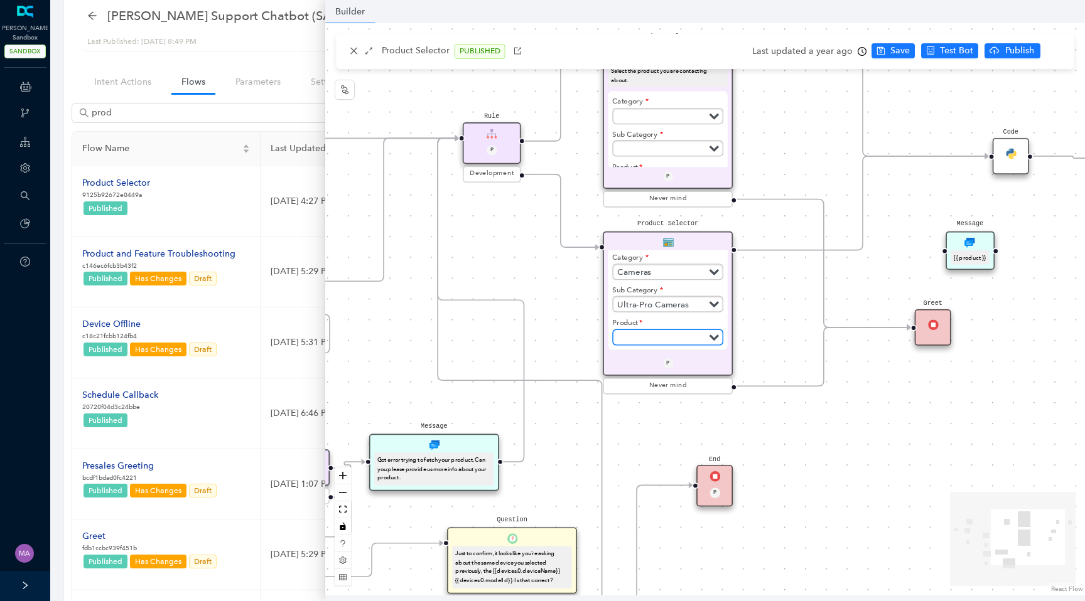
click at [664, 337] on select "[PERSON_NAME] Pro 3 Floodlight FB1001 [PERSON_NAME] Pro 6 VMC4072P [PERSON_NAME…" at bounding box center [668, 337] width 111 height 16
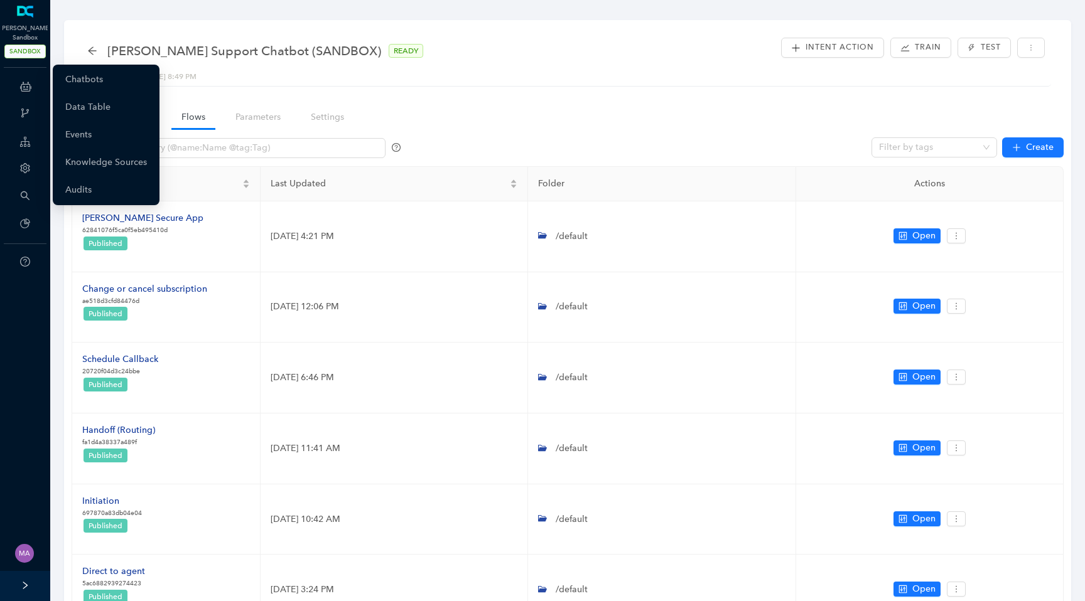
click at [30, 79] on icon at bounding box center [25, 86] width 11 height 25
click at [82, 80] on link "Chatbots" at bounding box center [84, 79] width 38 height 25
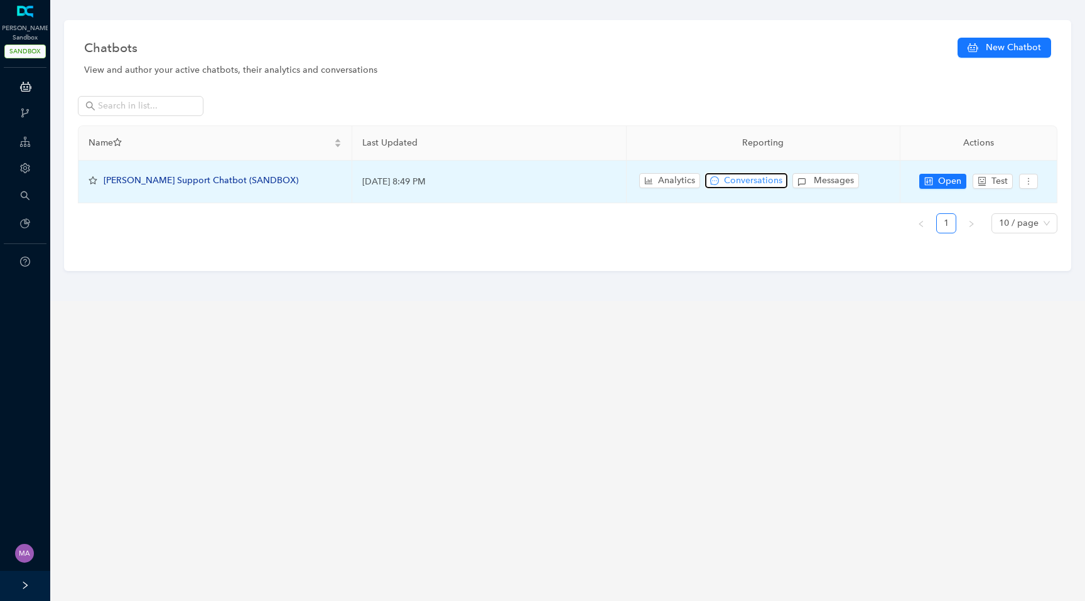
click at [750, 180] on span "Conversations" at bounding box center [753, 181] width 58 height 14
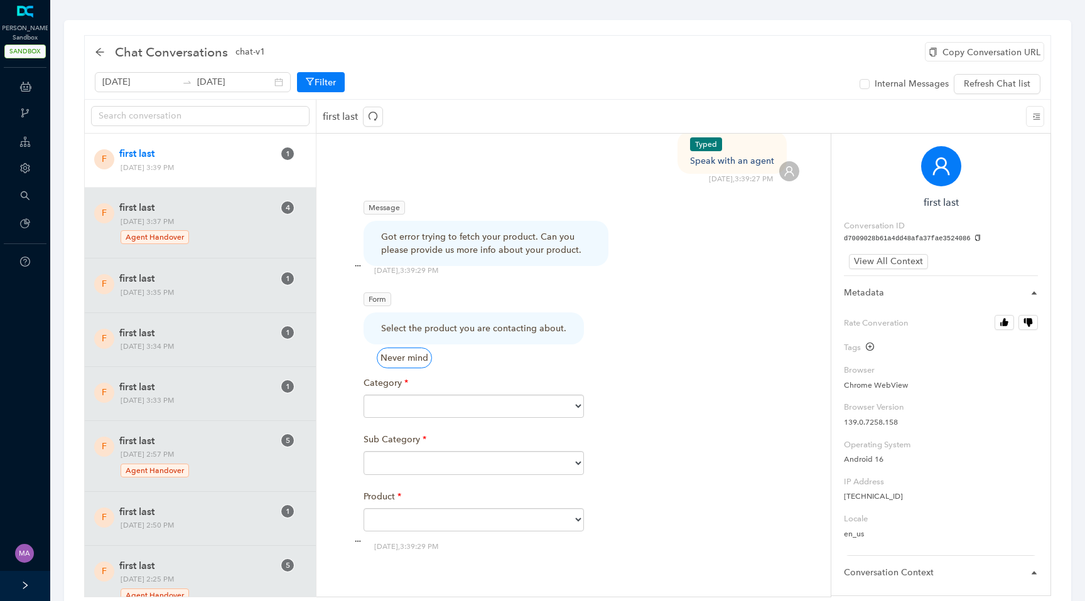
scroll to position [35, 0]
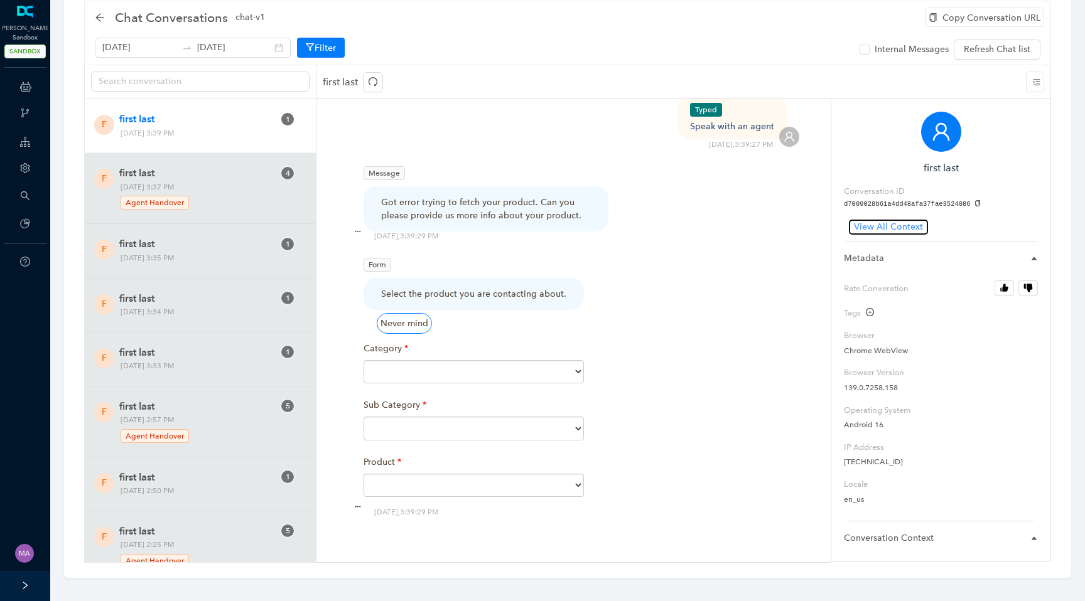
click at [907, 226] on span "View All Context" at bounding box center [888, 227] width 69 height 14
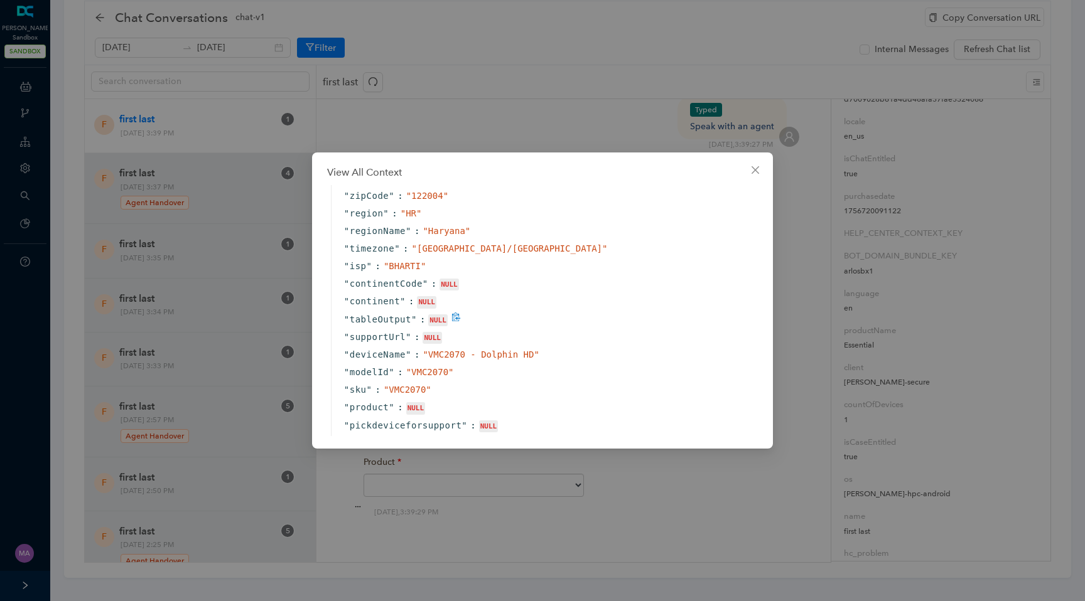
scroll to position [2059, 0]
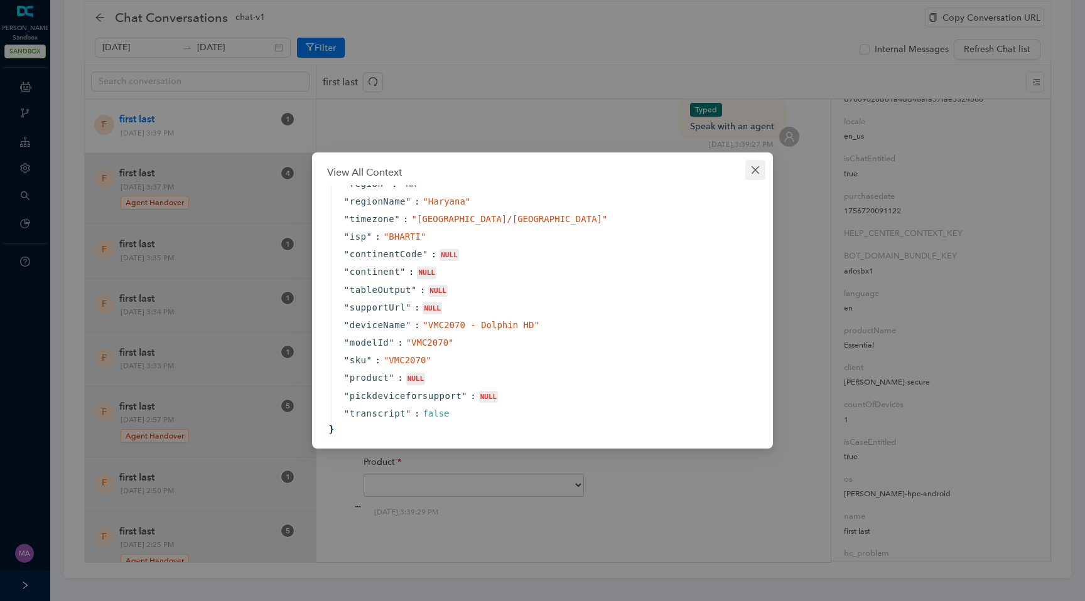
click at [750, 166] on icon "close" at bounding box center [755, 170] width 10 height 10
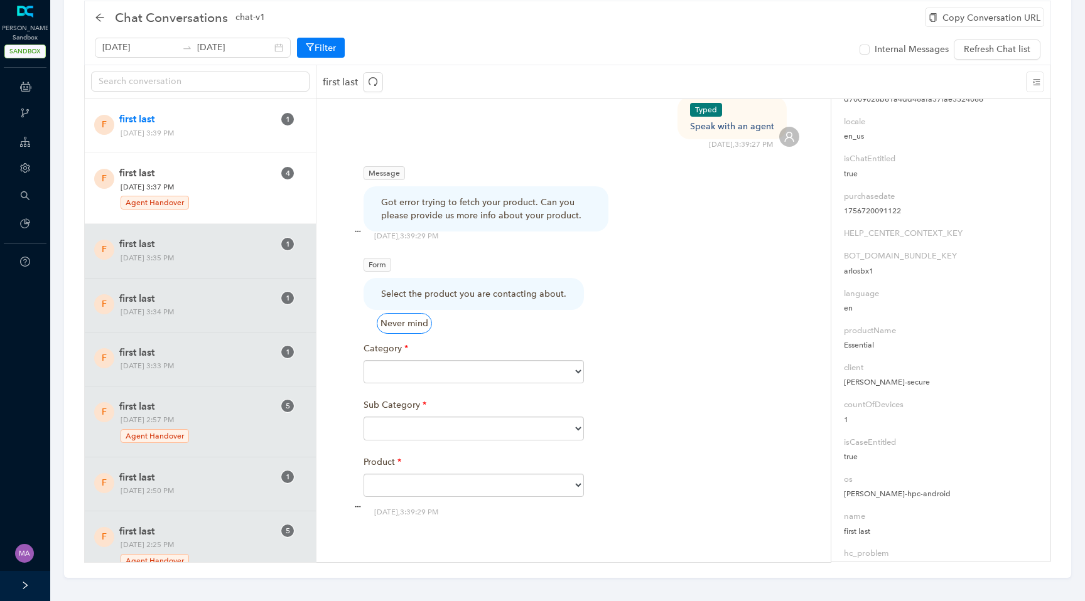
click at [224, 191] on span "Monday, September 1, 2025 3:37 PM Agent Handover" at bounding box center [197, 196] width 163 height 30
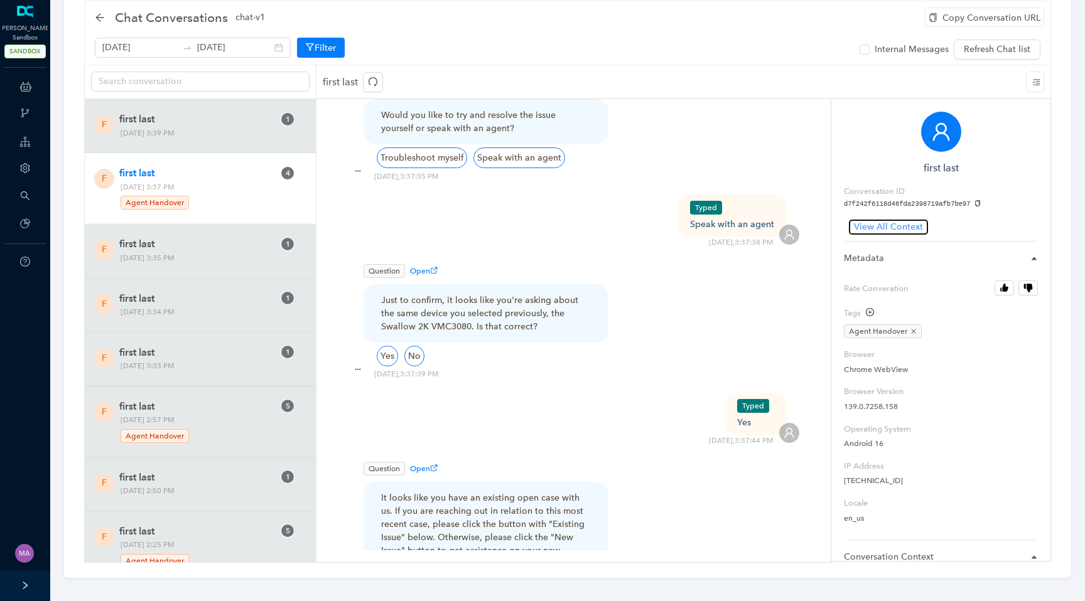
click at [894, 225] on span "View All Context" at bounding box center [888, 227] width 69 height 14
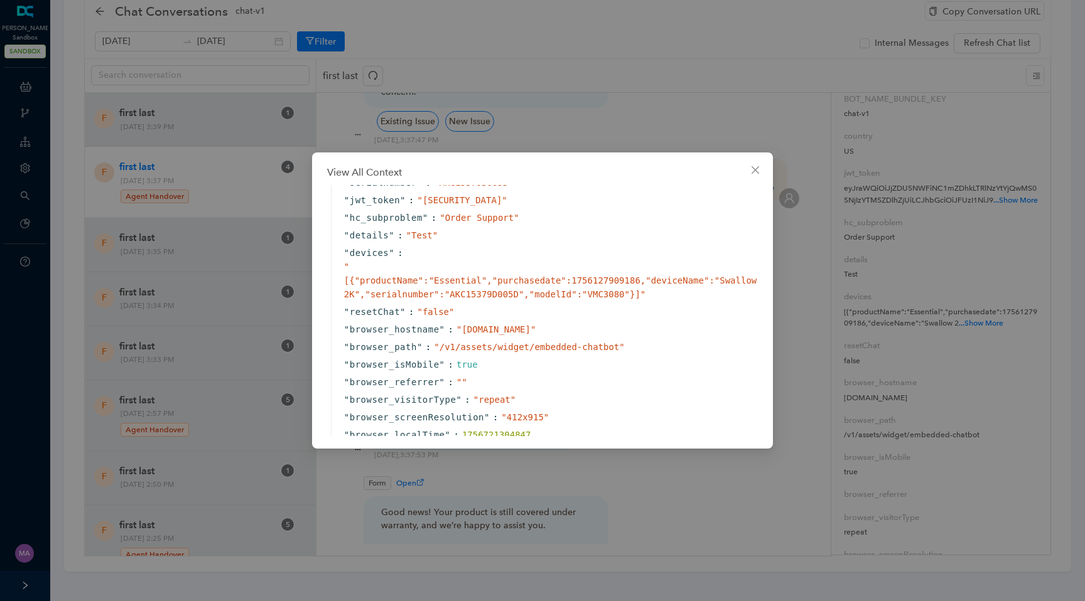
scroll to position [3850, 0]
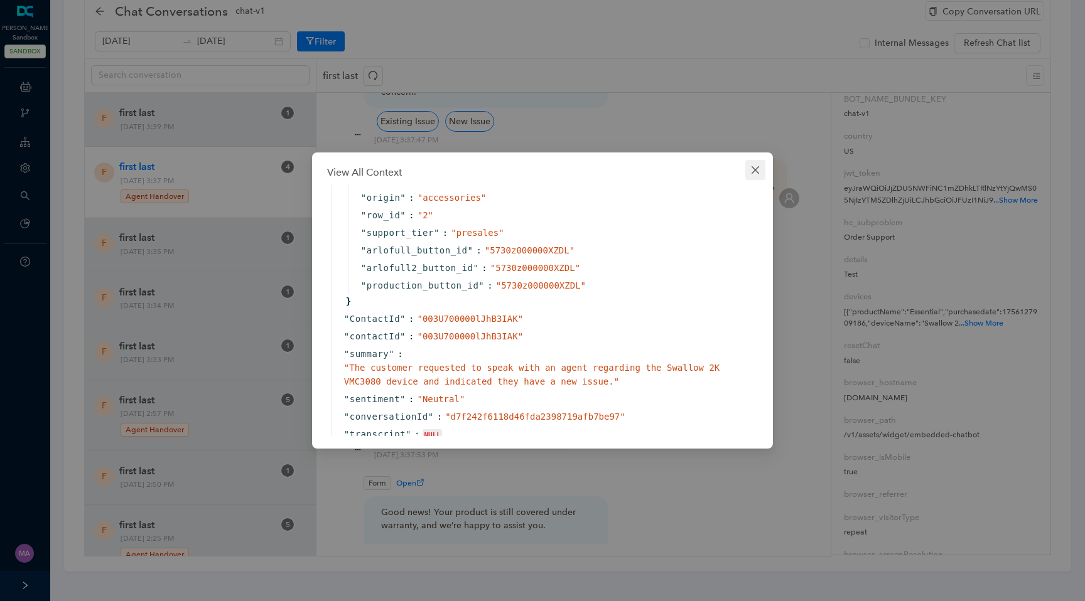
click at [750, 171] on icon "close" at bounding box center [755, 170] width 10 height 10
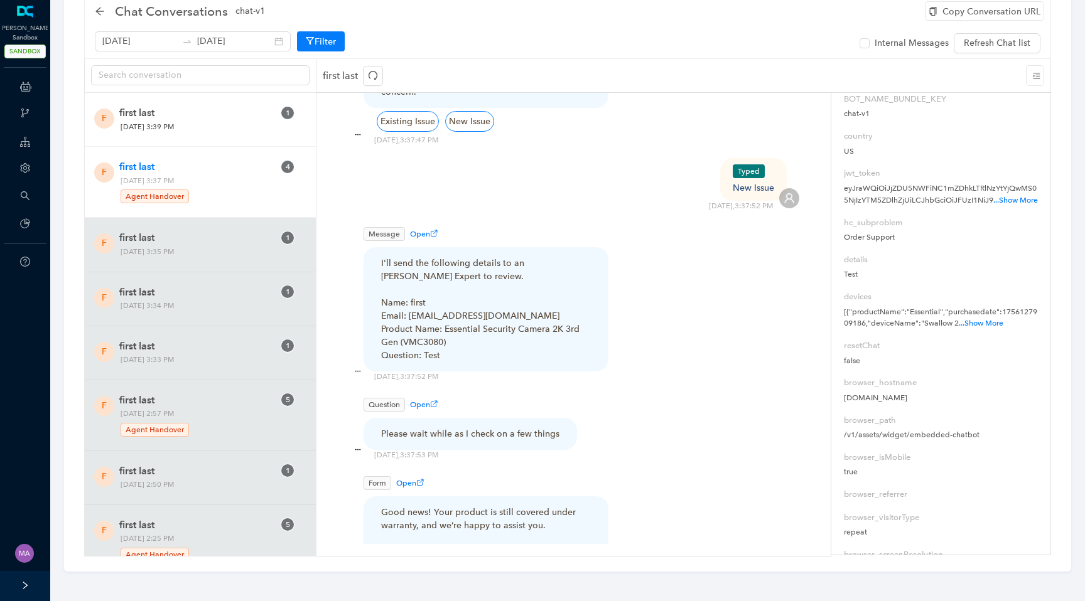
click at [205, 129] on span "Monday, September 1, 2025 3:39 PM" at bounding box center [197, 127] width 163 height 13
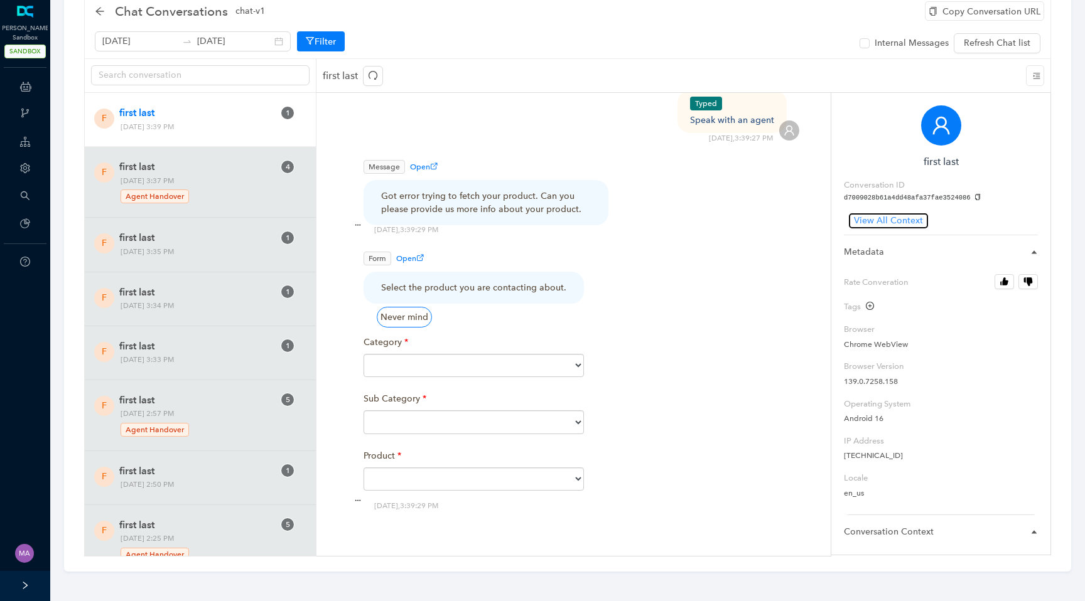
click at [900, 220] on span "View All Context" at bounding box center [888, 221] width 69 height 14
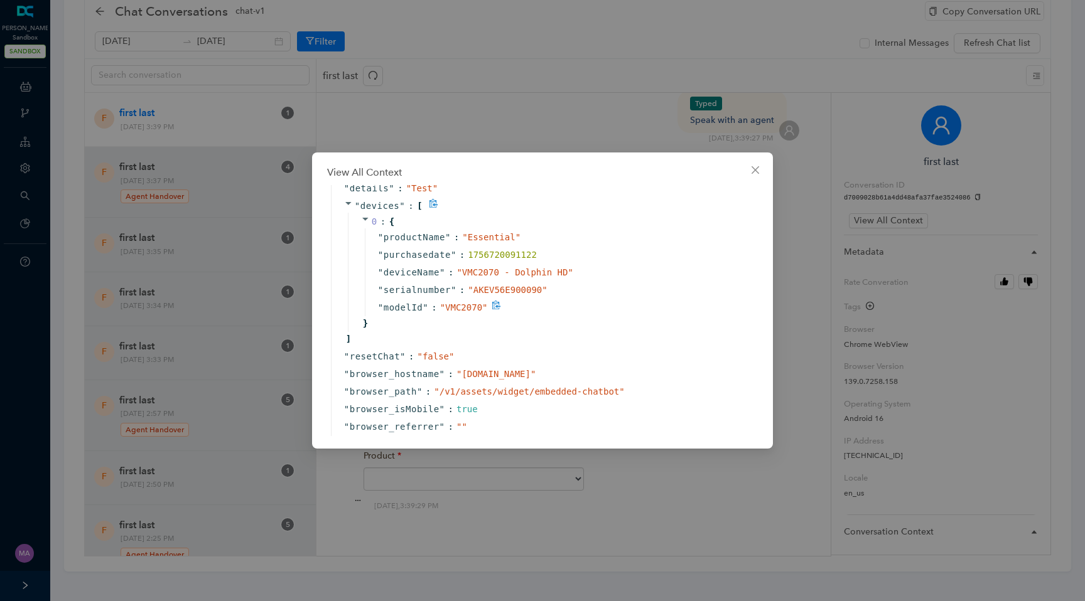
scroll to position [447, 0]
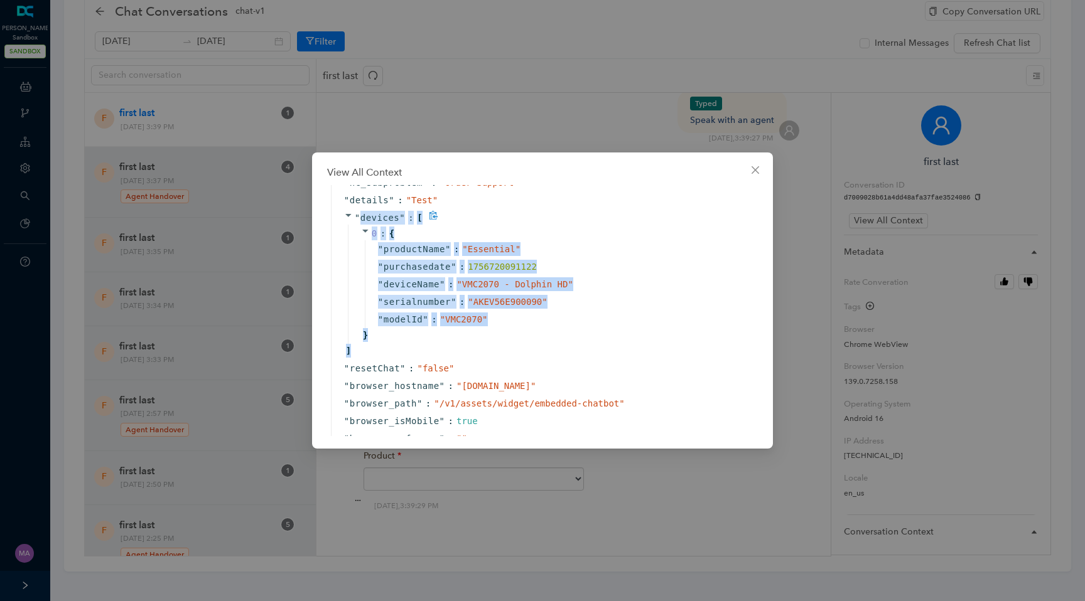
drag, startPoint x: 357, startPoint y: 244, endPoint x: 421, endPoint y: 379, distance: 148.8
click at [421, 360] on div "" devices " : [ 0 : { " productName " : " Essential " " purchasedate " : 175672…" at bounding box center [546, 284] width 430 height 151
copy div "devices " : [ 0 : { " productName " : " Essential " " purchasedate " : 17567200…"
click at [762, 168] on span "Close" at bounding box center [755, 170] width 20 height 10
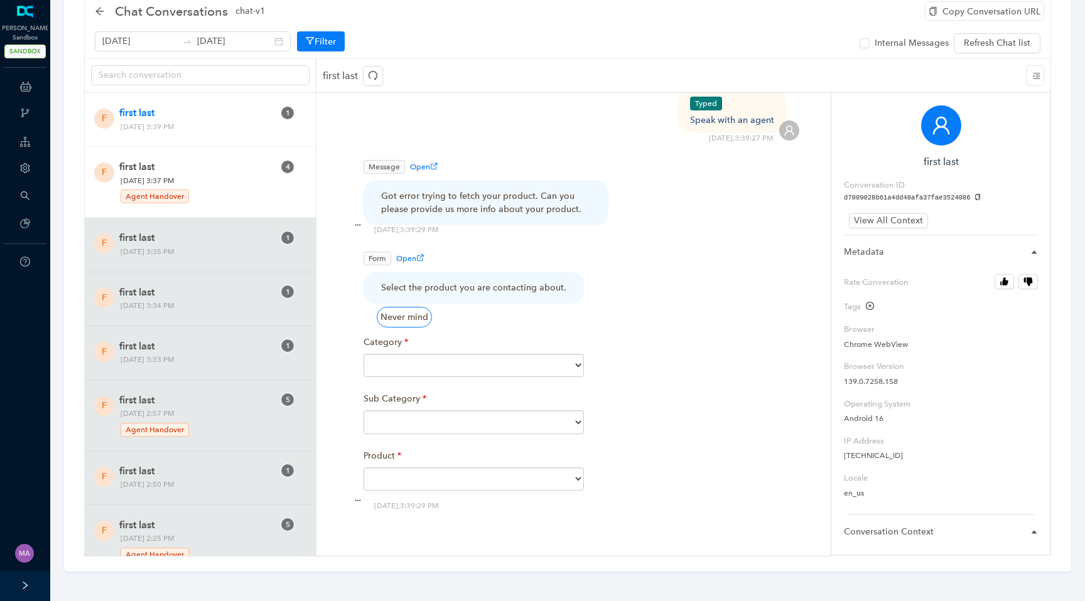
click at [234, 181] on span "Monday, September 1, 2025 3:37 PM Agent Handover" at bounding box center [197, 190] width 163 height 30
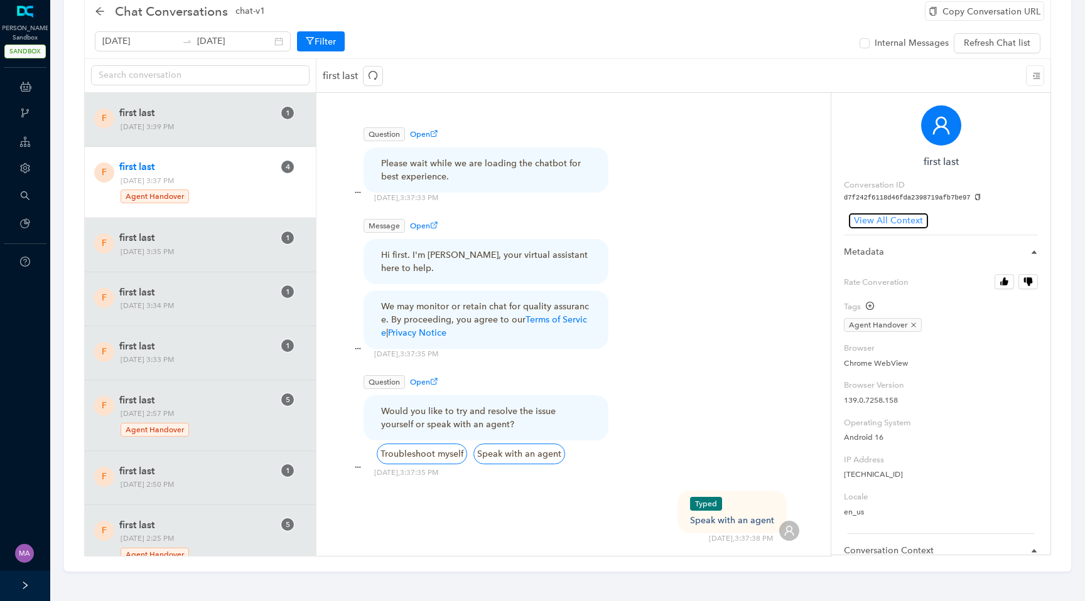
click at [897, 221] on span "View All Context" at bounding box center [888, 221] width 69 height 14
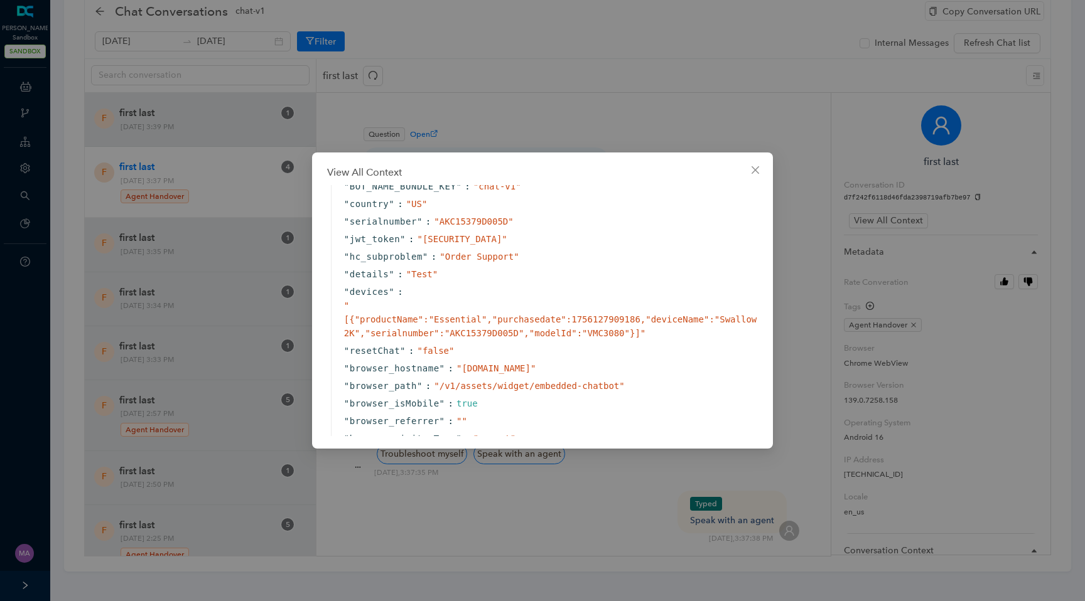
scroll to position [384, 0]
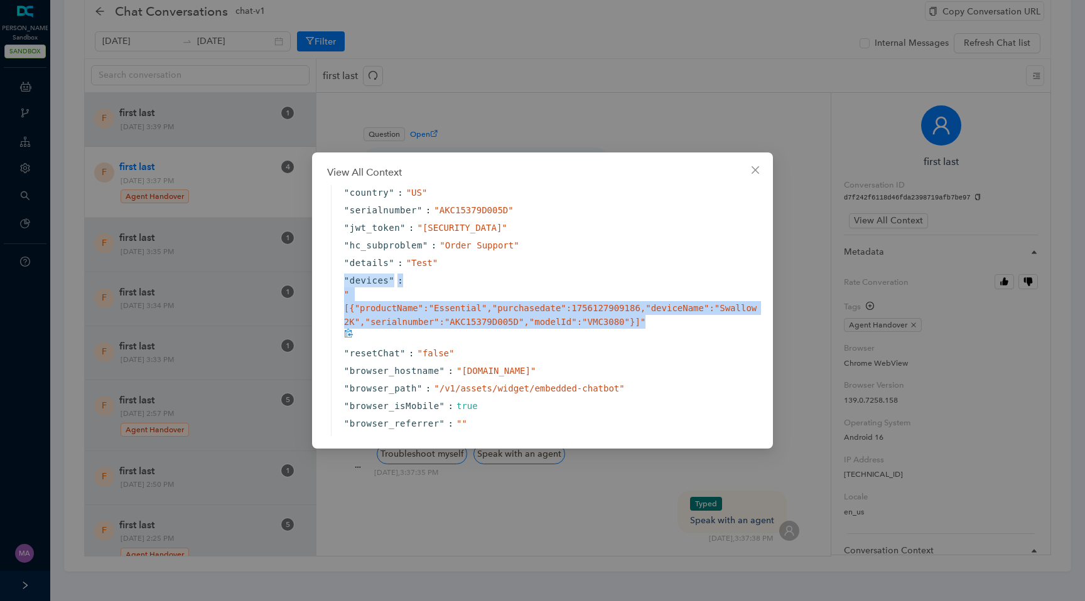
drag, startPoint x: 338, startPoint y: 306, endPoint x: 655, endPoint y: 353, distance: 320.6
click at [655, 345] on div "" devices " : " [{"productName":"Essential","purchasedate":1756127909186,"devic…" at bounding box center [546, 308] width 430 height 73
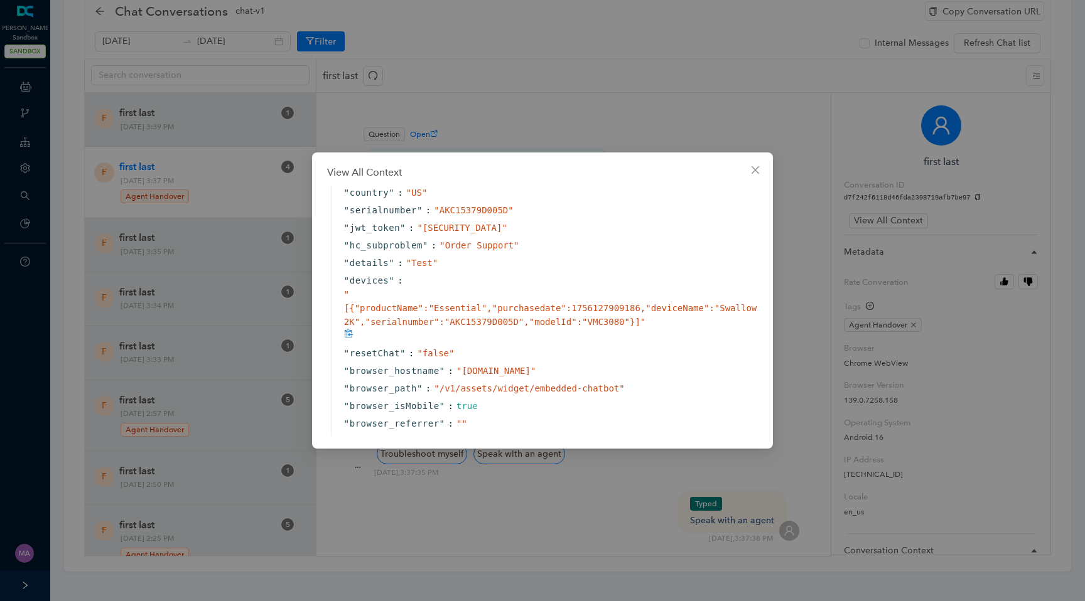
click at [344, 324] on span "" [{"productName":"Essential","purchasedate":1756127909186,"deviceName":"Swallo…" at bounding box center [550, 308] width 412 height 38
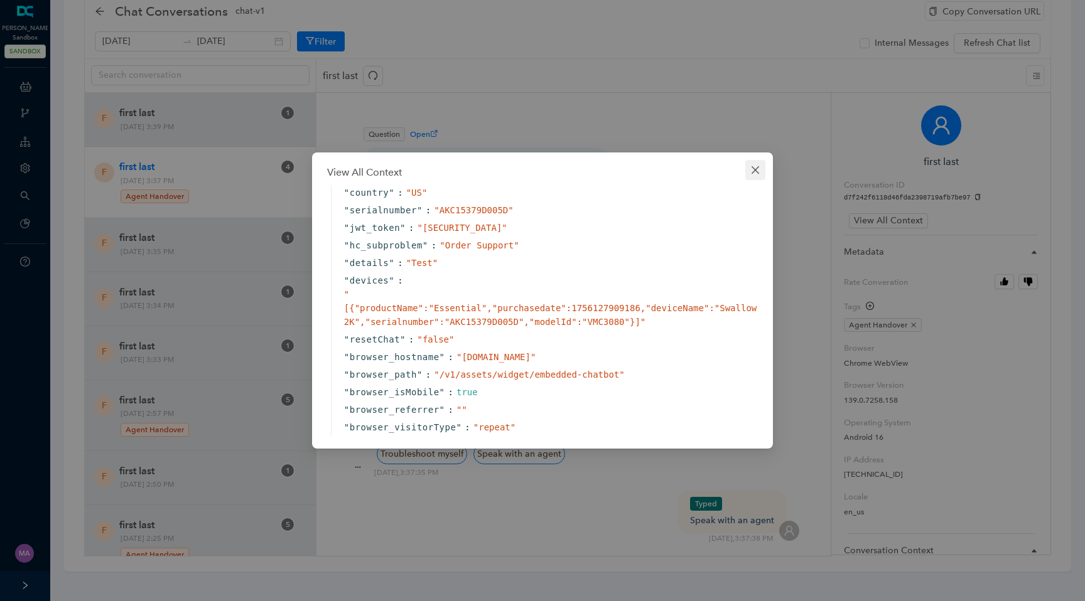
click at [760, 174] on icon "close" at bounding box center [755, 170] width 10 height 10
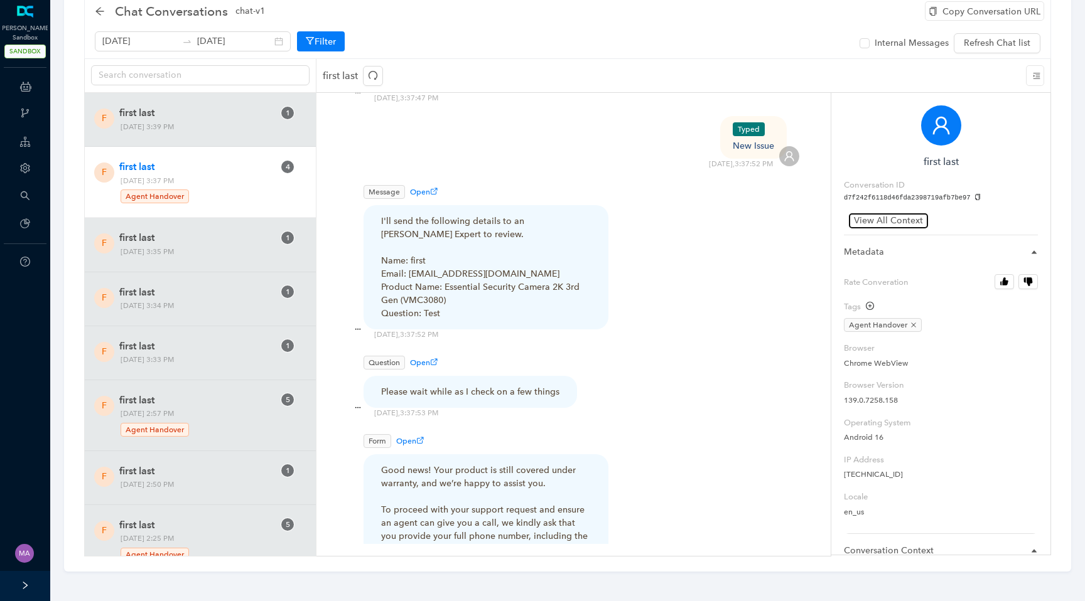
scroll to position [744, 0]
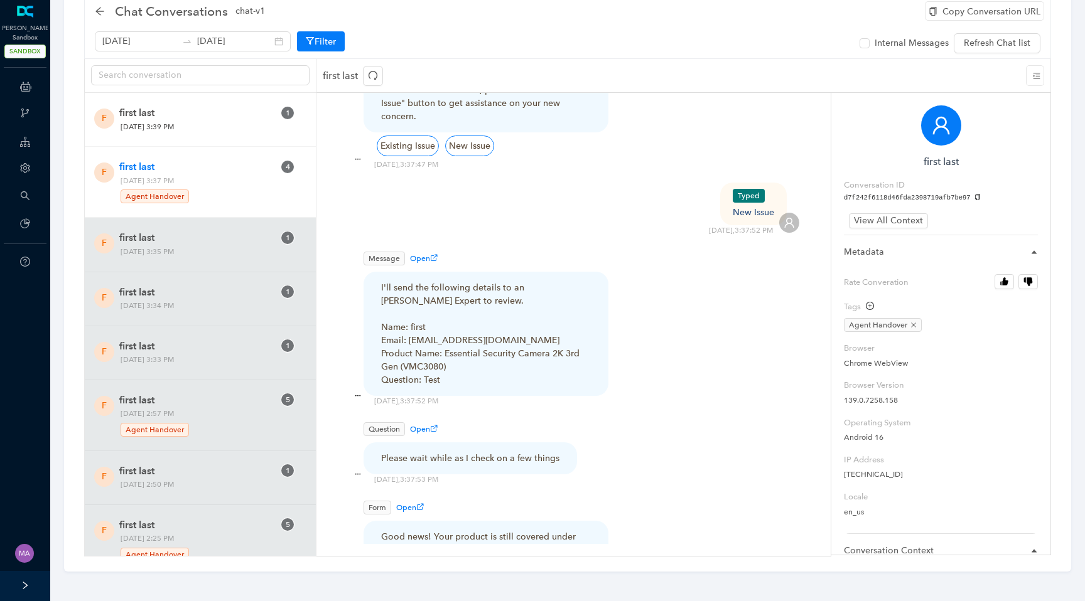
click at [215, 128] on span "Monday, September 1, 2025 3:39 PM" at bounding box center [197, 127] width 163 height 13
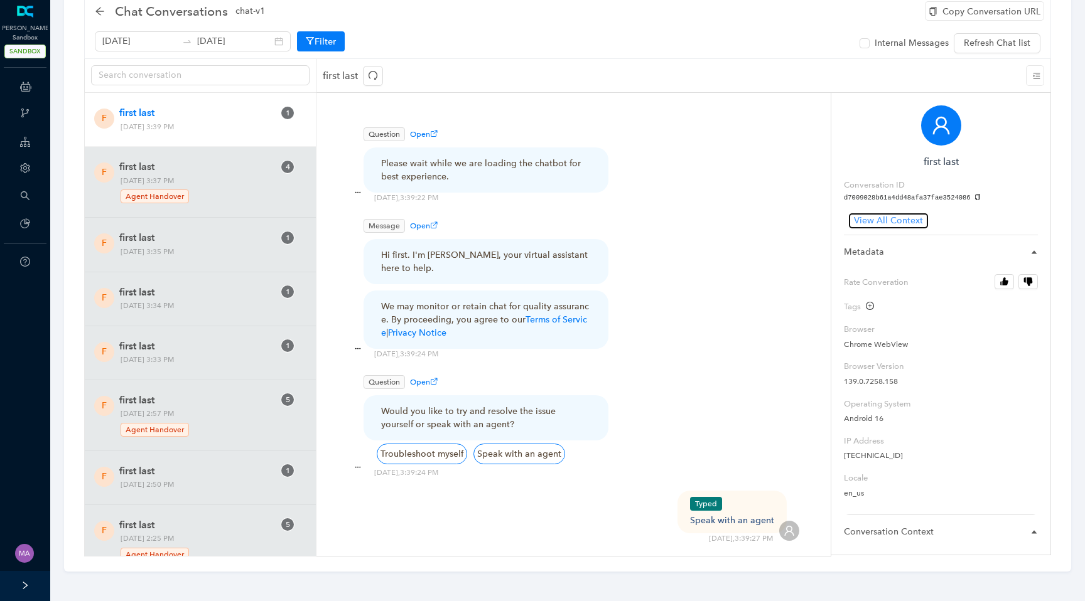
click at [878, 220] on span "View All Context" at bounding box center [888, 221] width 69 height 14
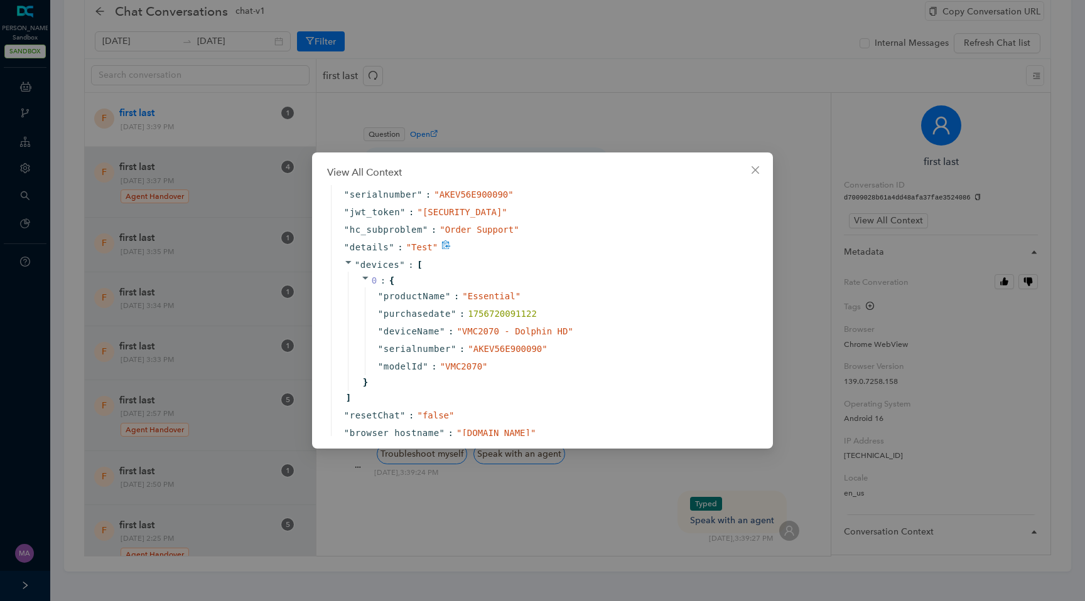
scroll to position [410, 0]
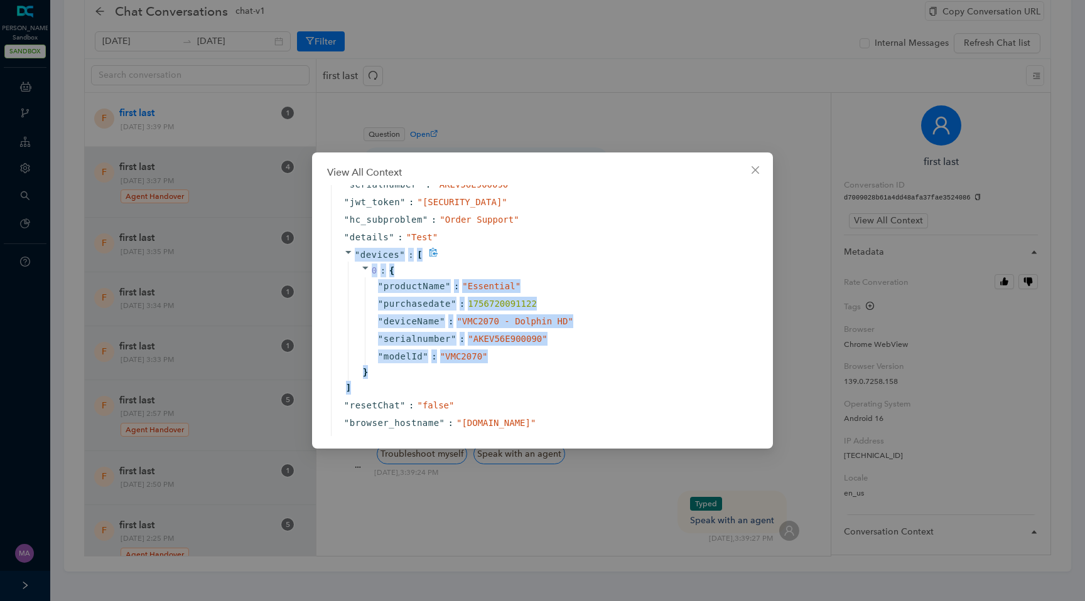
drag, startPoint x: 340, startPoint y: 279, endPoint x: 394, endPoint y: 416, distance: 147.5
click at [394, 397] on div "" devices " : [ 0 : { " productName " : " Essential " " purchasedate " : 175672…" at bounding box center [546, 321] width 430 height 151
click at [596, 313] on div "" purchasedate " : 1756720091122" at bounding box center [560, 304] width 390 height 18
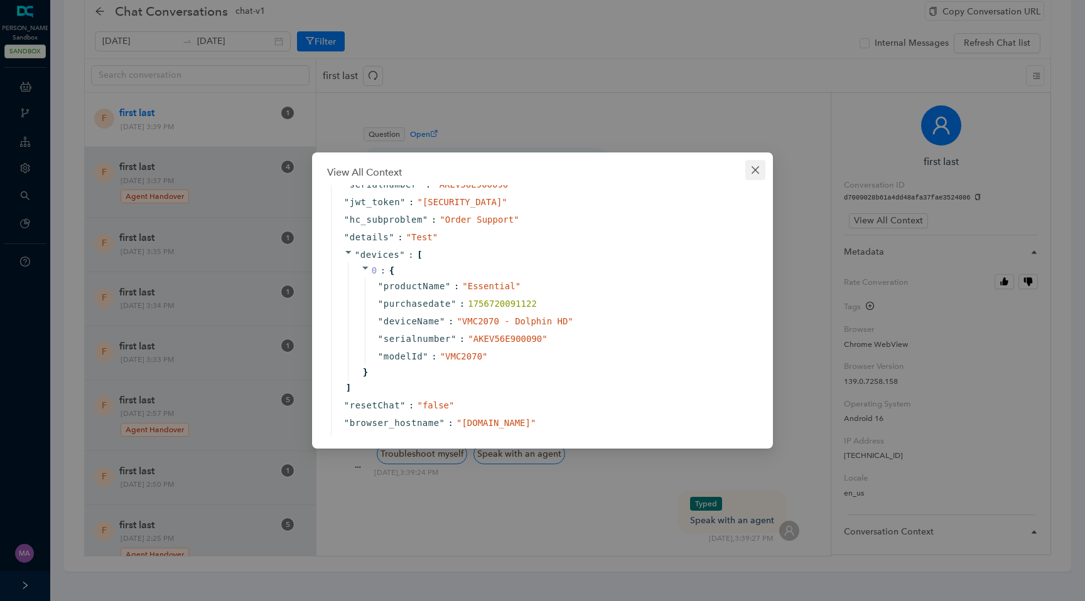
click at [756, 174] on icon "close" at bounding box center [755, 170] width 10 height 10
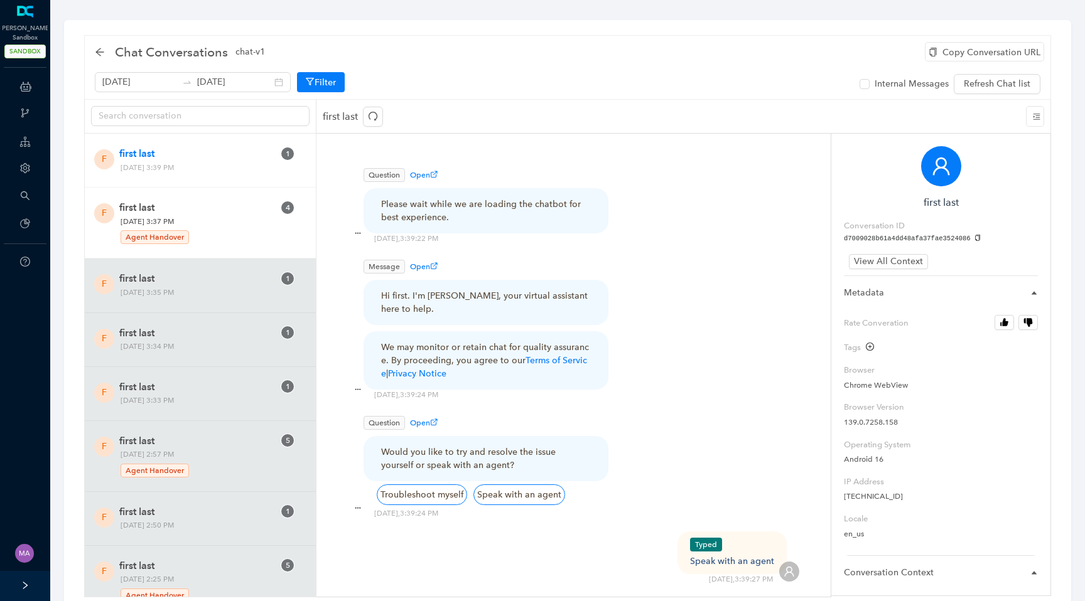
click at [239, 222] on span "[DATE] 3:37 PM Agent Handover" at bounding box center [197, 230] width 163 height 30
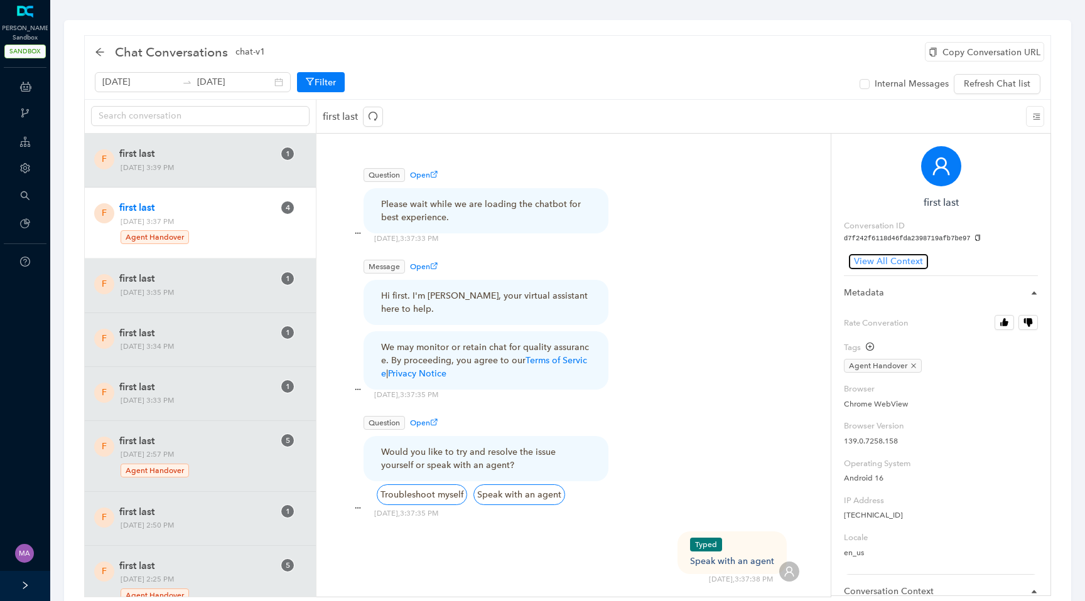
click at [903, 264] on span "View All Context" at bounding box center [888, 262] width 69 height 14
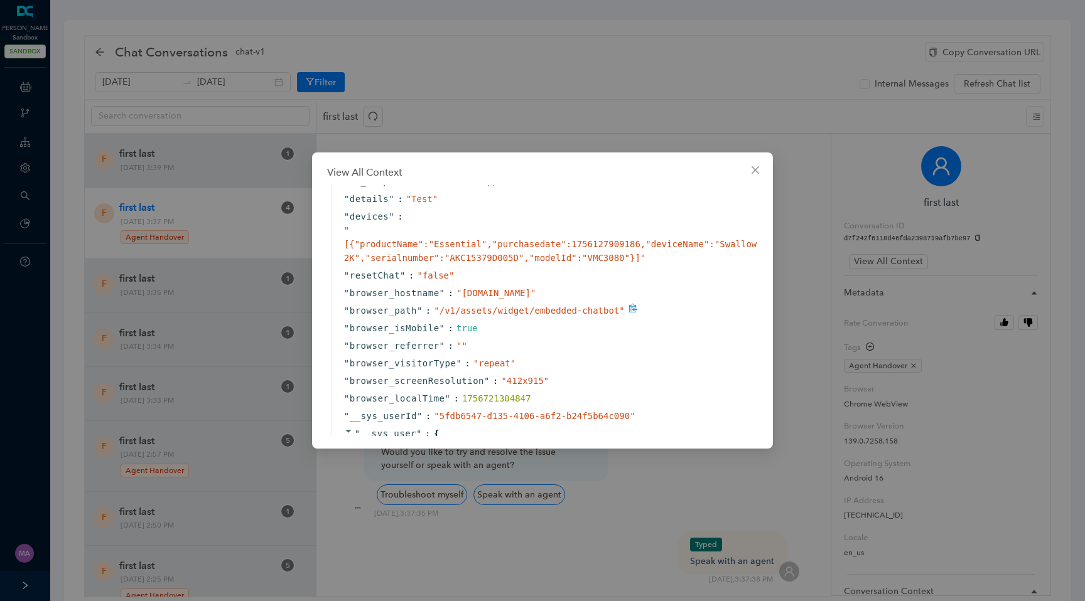
scroll to position [450, 0]
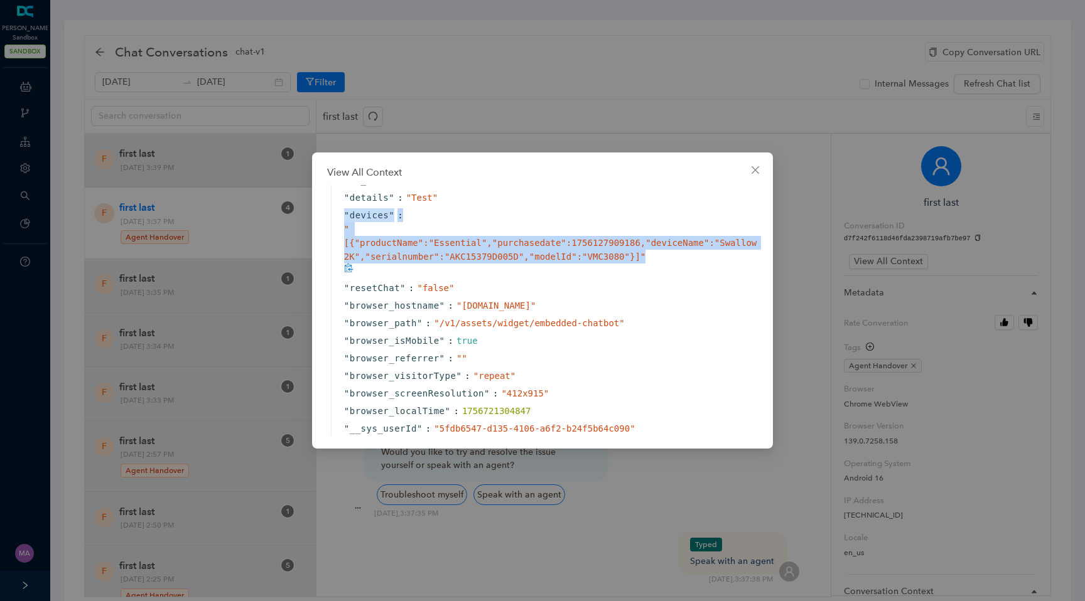
drag, startPoint x: 647, startPoint y: 284, endPoint x: 335, endPoint y: 238, distance: 316.0
click at [335, 238] on div "" devices " : " [{"productName":"Essential","purchasedate":1756127909186,"devic…" at bounding box center [546, 243] width 430 height 73
copy div "" devices " : " [{"productName":"Essential","purchasedate":1756127909186,"devic…"
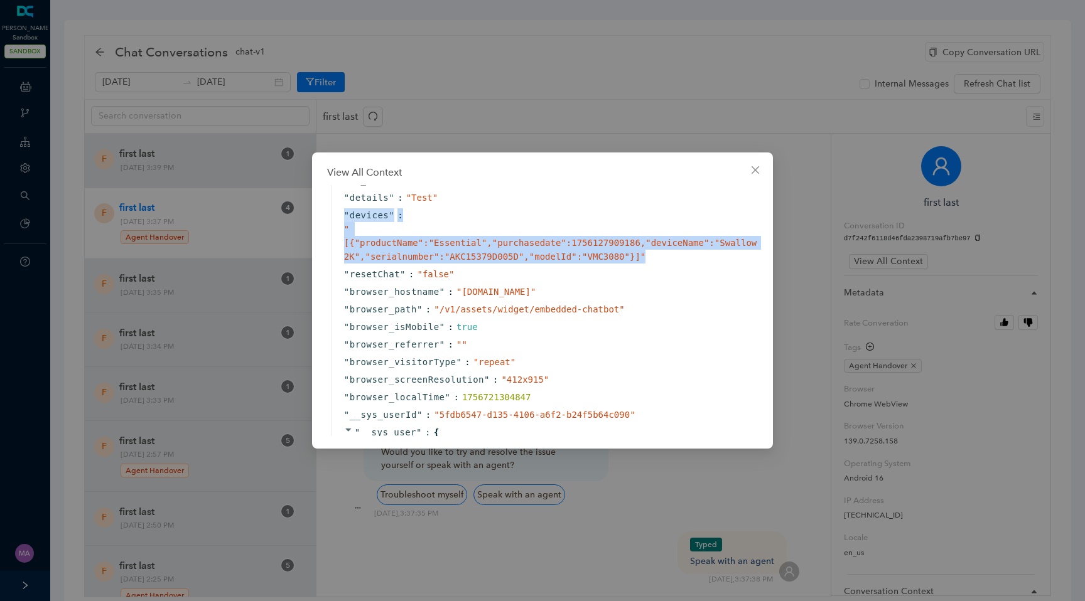
copy div "" devices " : " [{"productName":"Essential","purchasedate":1756127909186,"devic…"
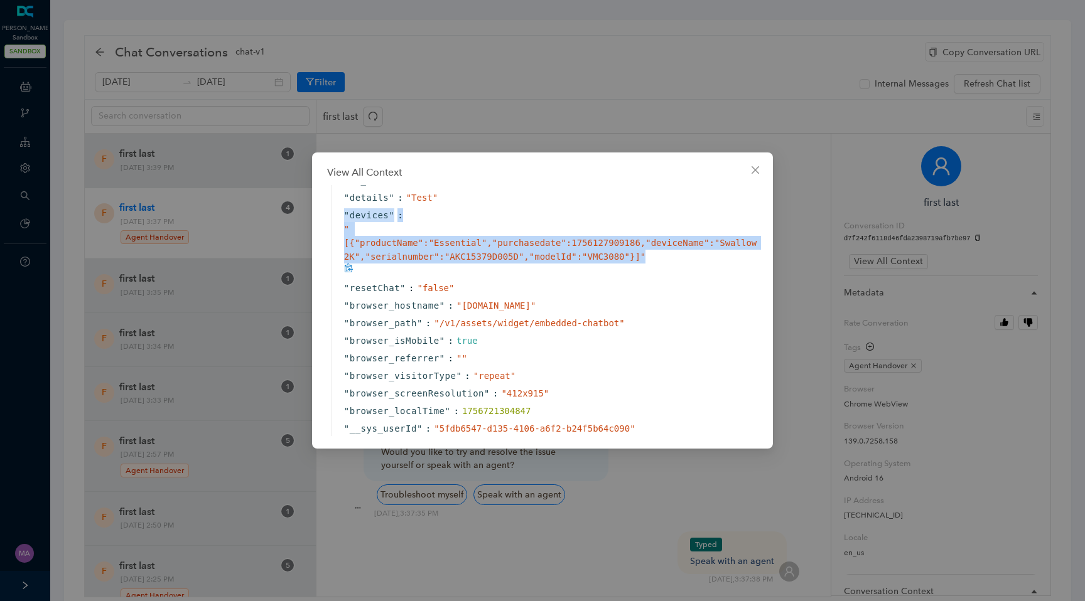
copy div "" devices " : " [{"productName":"Essential","purchasedate":1756127909186,"devic…"
